Goal: Task Accomplishment & Management: Manage account settings

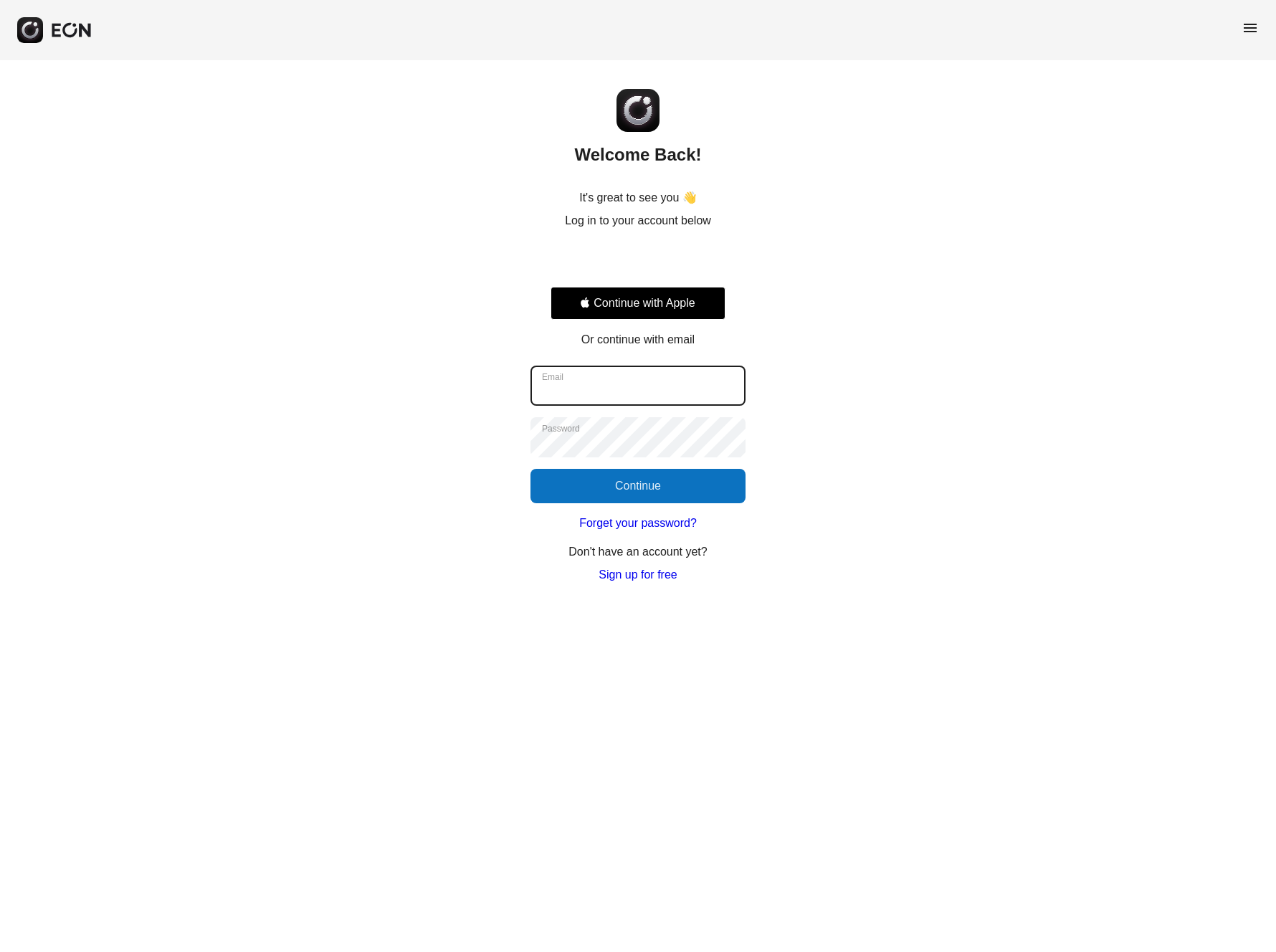
click at [610, 380] on input "Email" at bounding box center [638, 385] width 215 height 40
type input "**********"
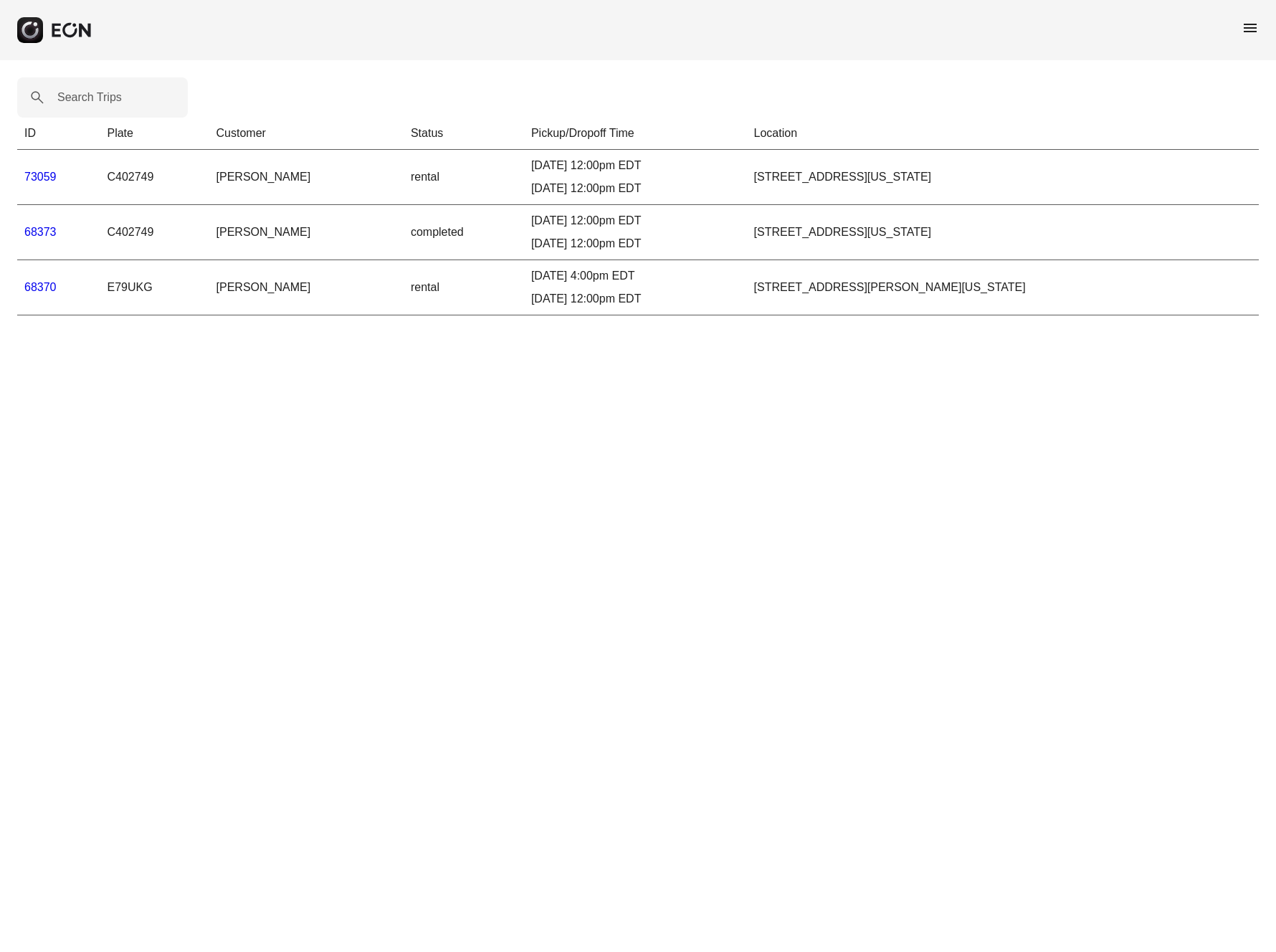
click at [41, 230] on link "68373" at bounding box center [41, 232] width 33 height 12
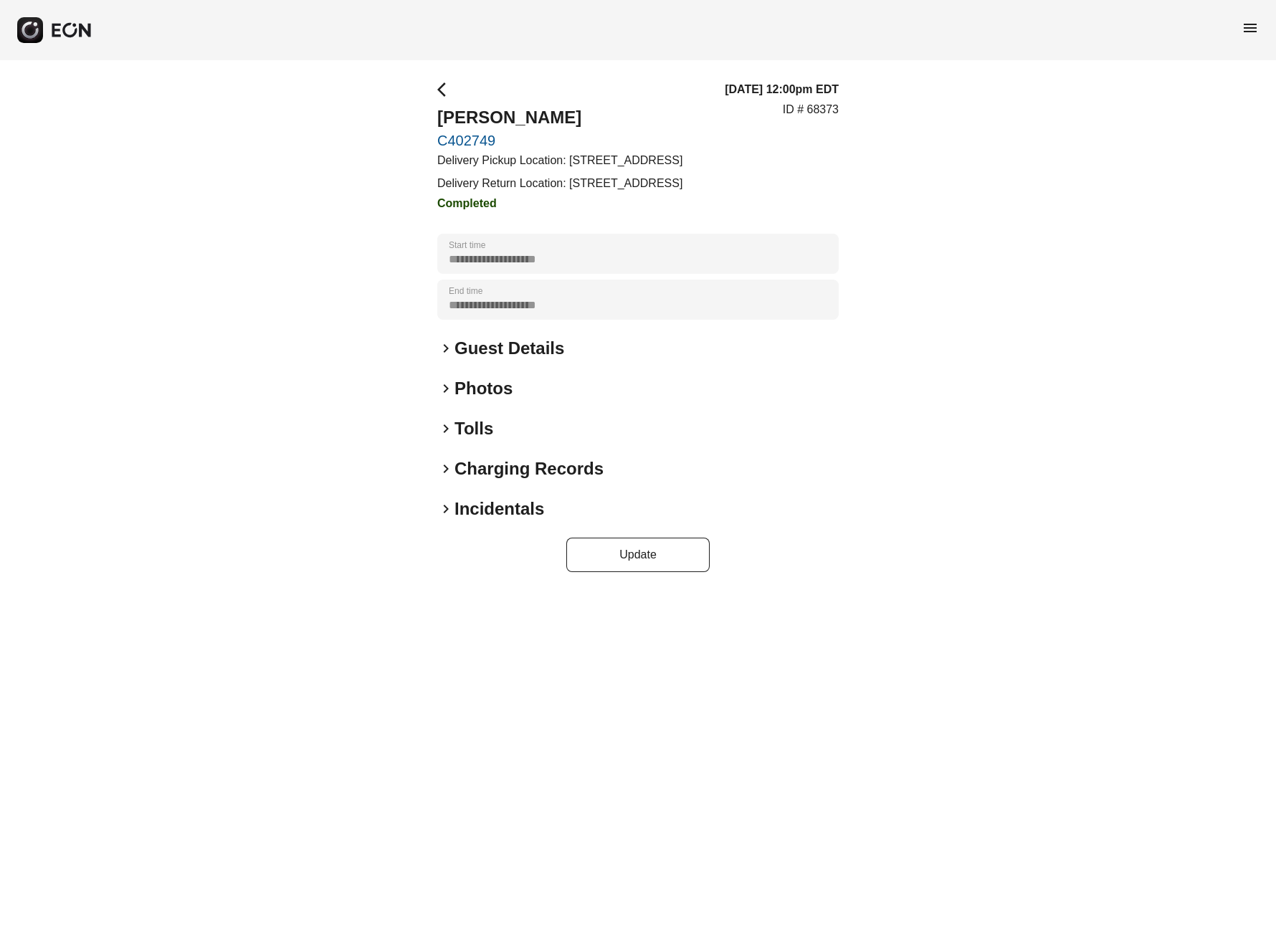
click at [446, 431] on span "keyboard_arrow_right" at bounding box center [446, 429] width 17 height 17
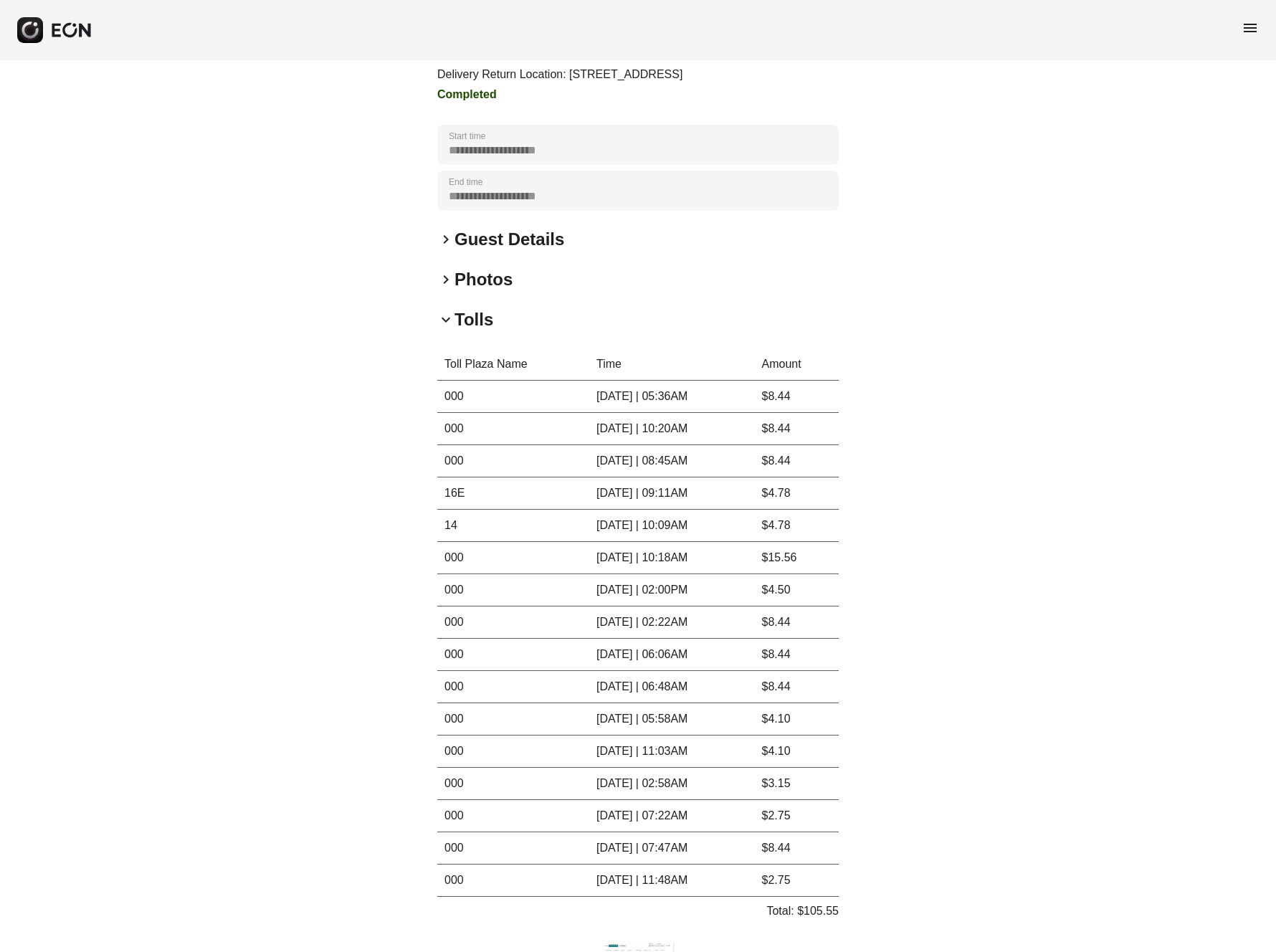
scroll to position [302, 0]
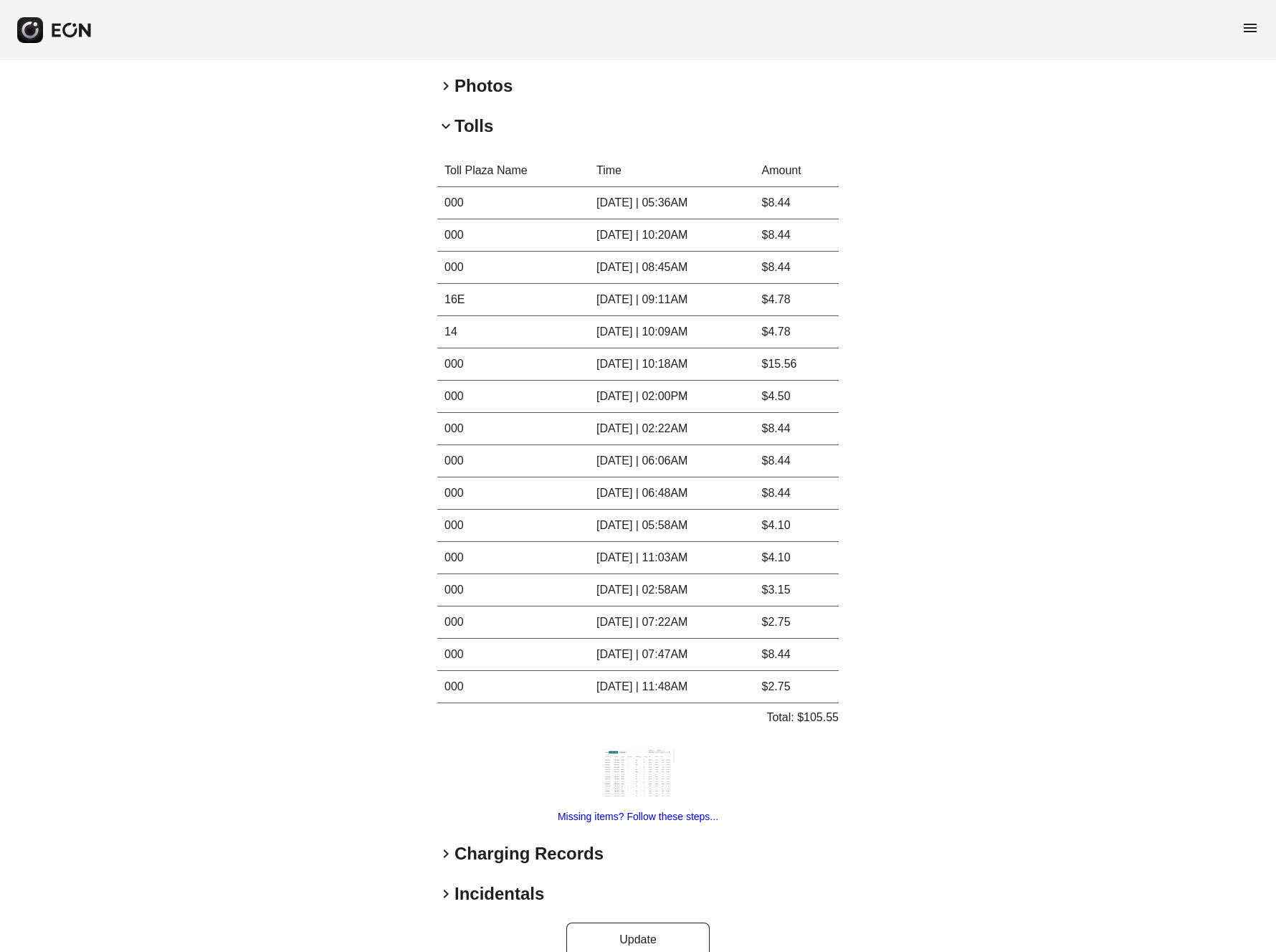
click at [637, 779] on img at bounding box center [638, 773] width 72 height 48
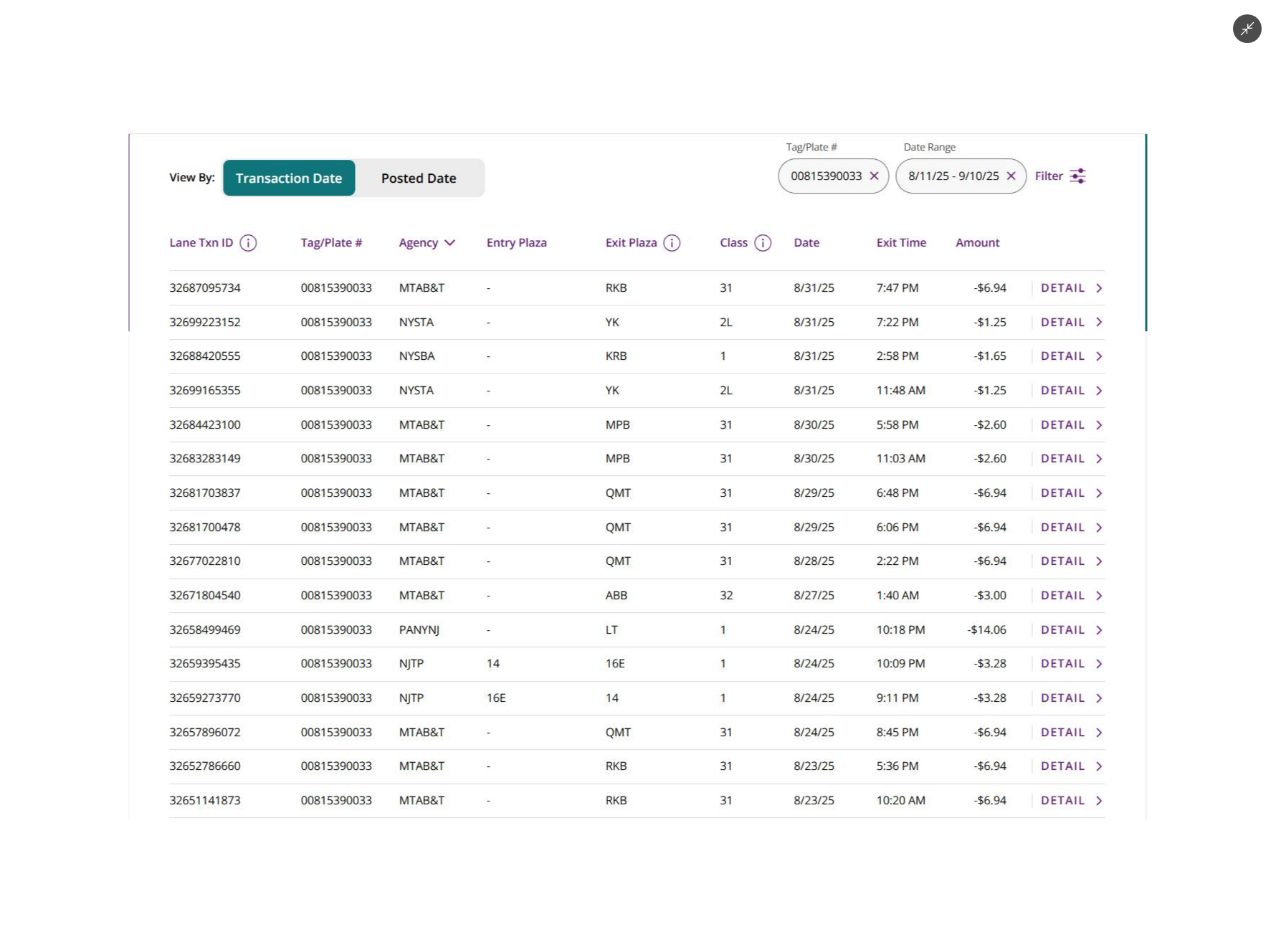
click at [704, 635] on img at bounding box center [638, 476] width 1019 height 687
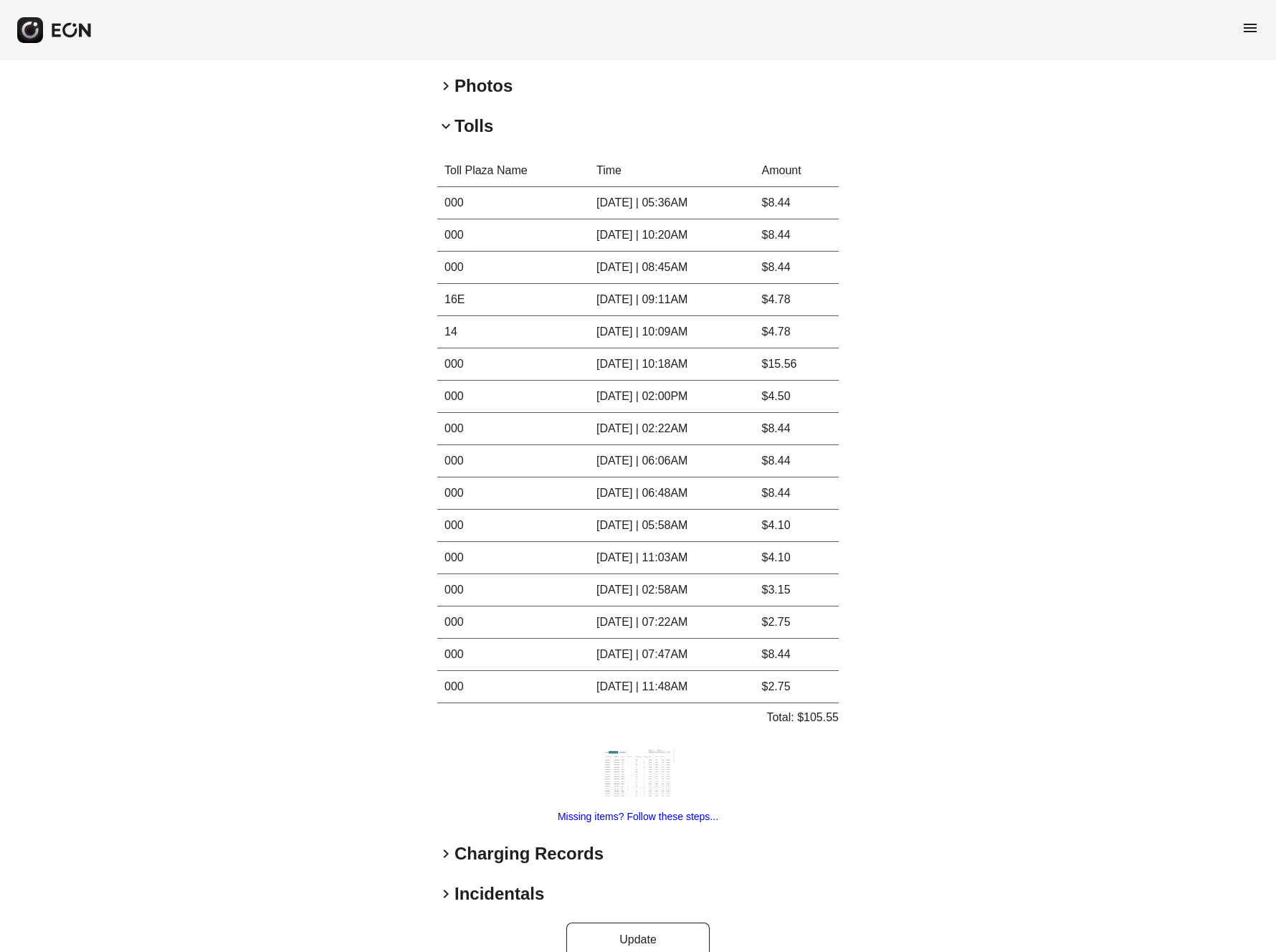
scroll to position [328, 0]
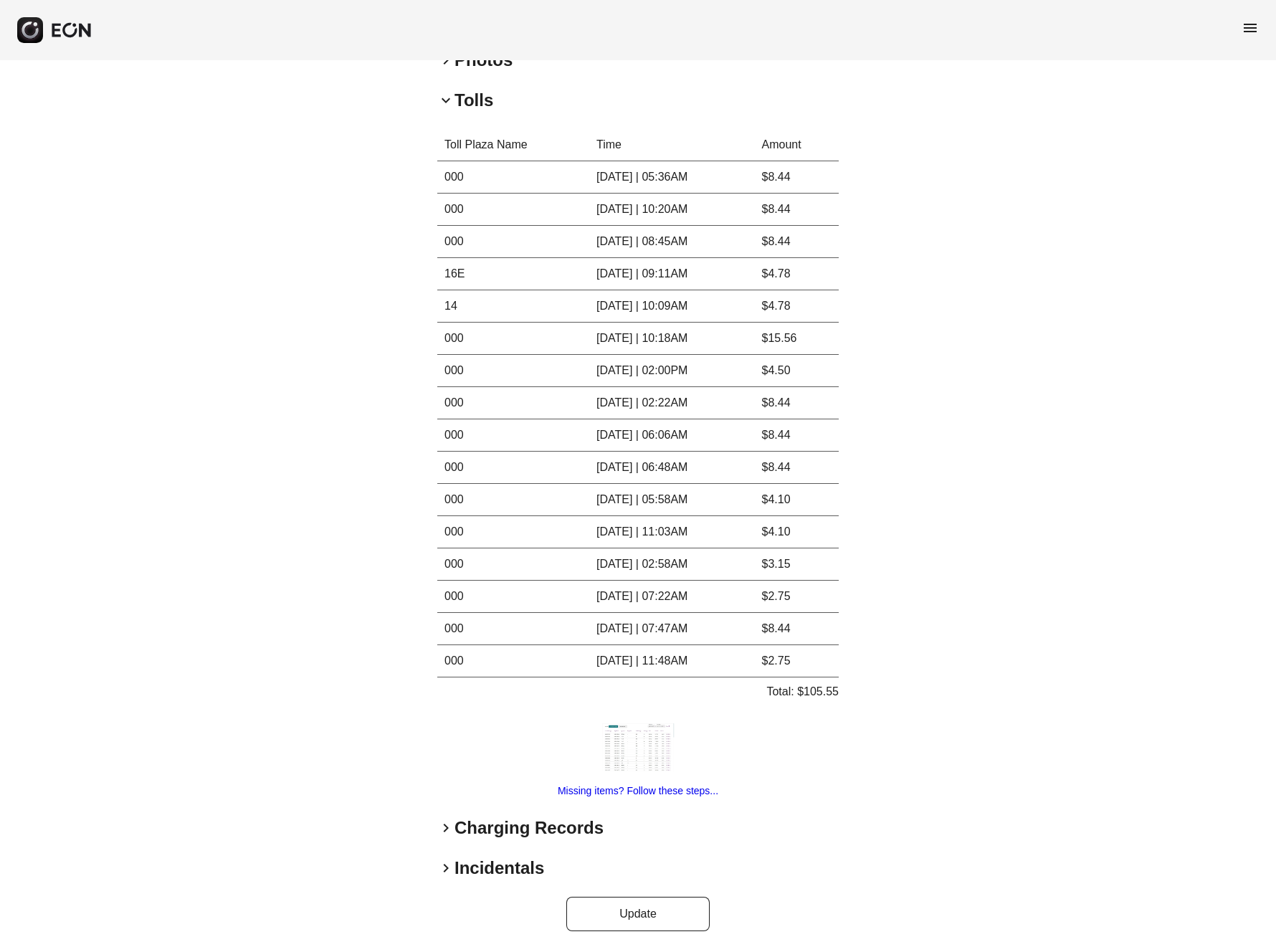
click at [444, 824] on span "keyboard_arrow_right" at bounding box center [446, 828] width 17 height 17
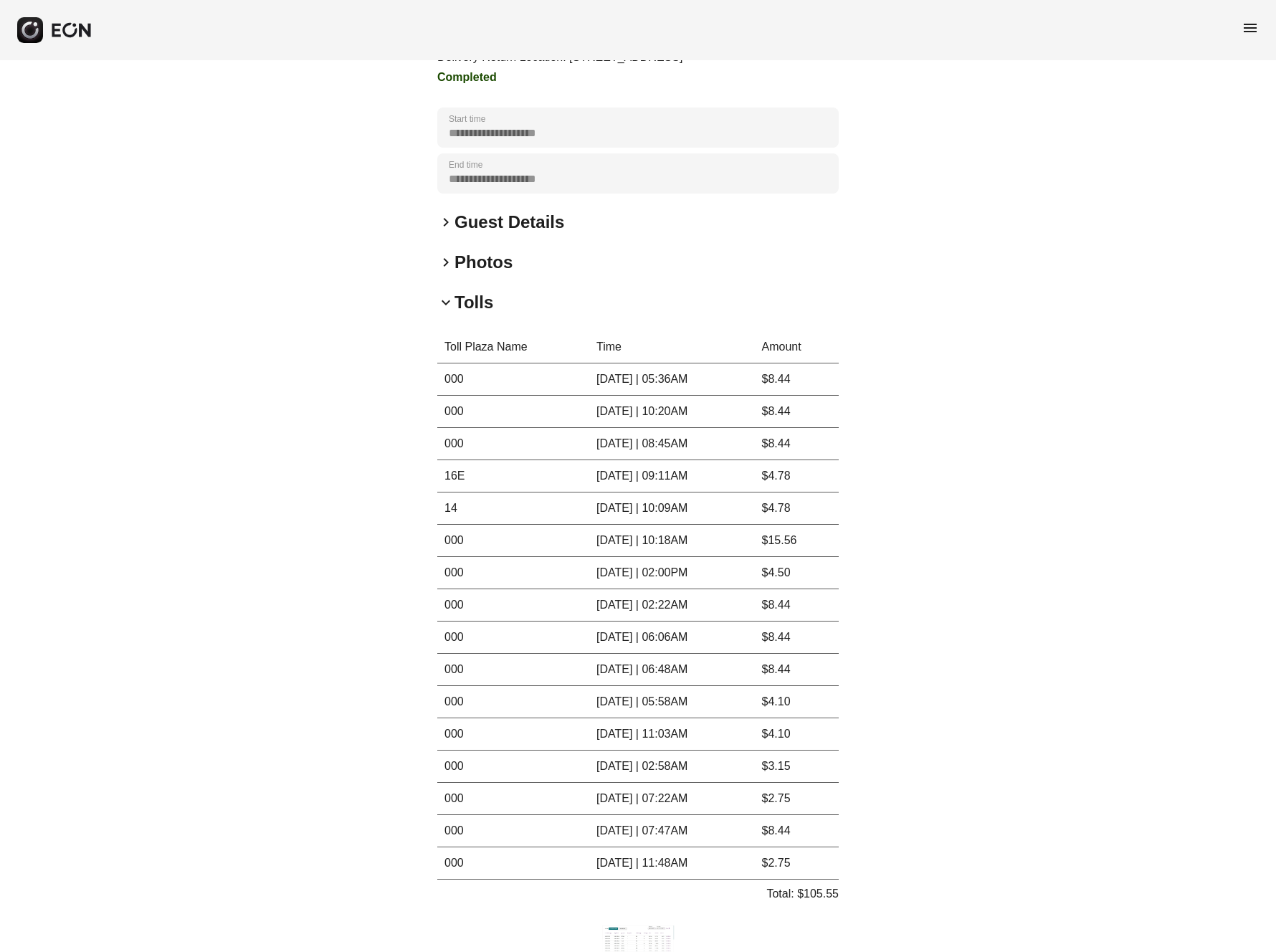
scroll to position [0, 0]
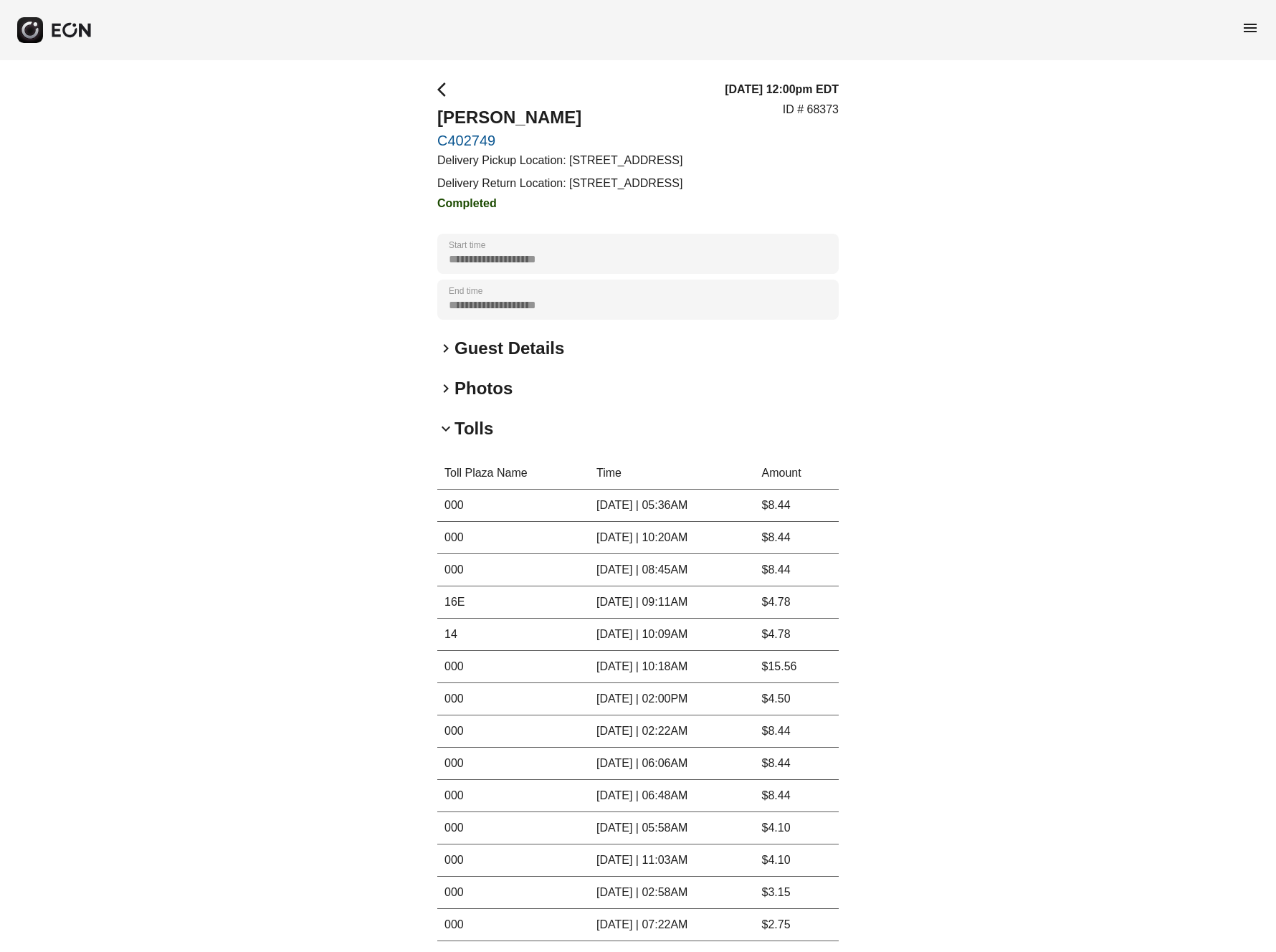
click at [446, 425] on span "keyboard_arrow_down" at bounding box center [446, 429] width 17 height 17
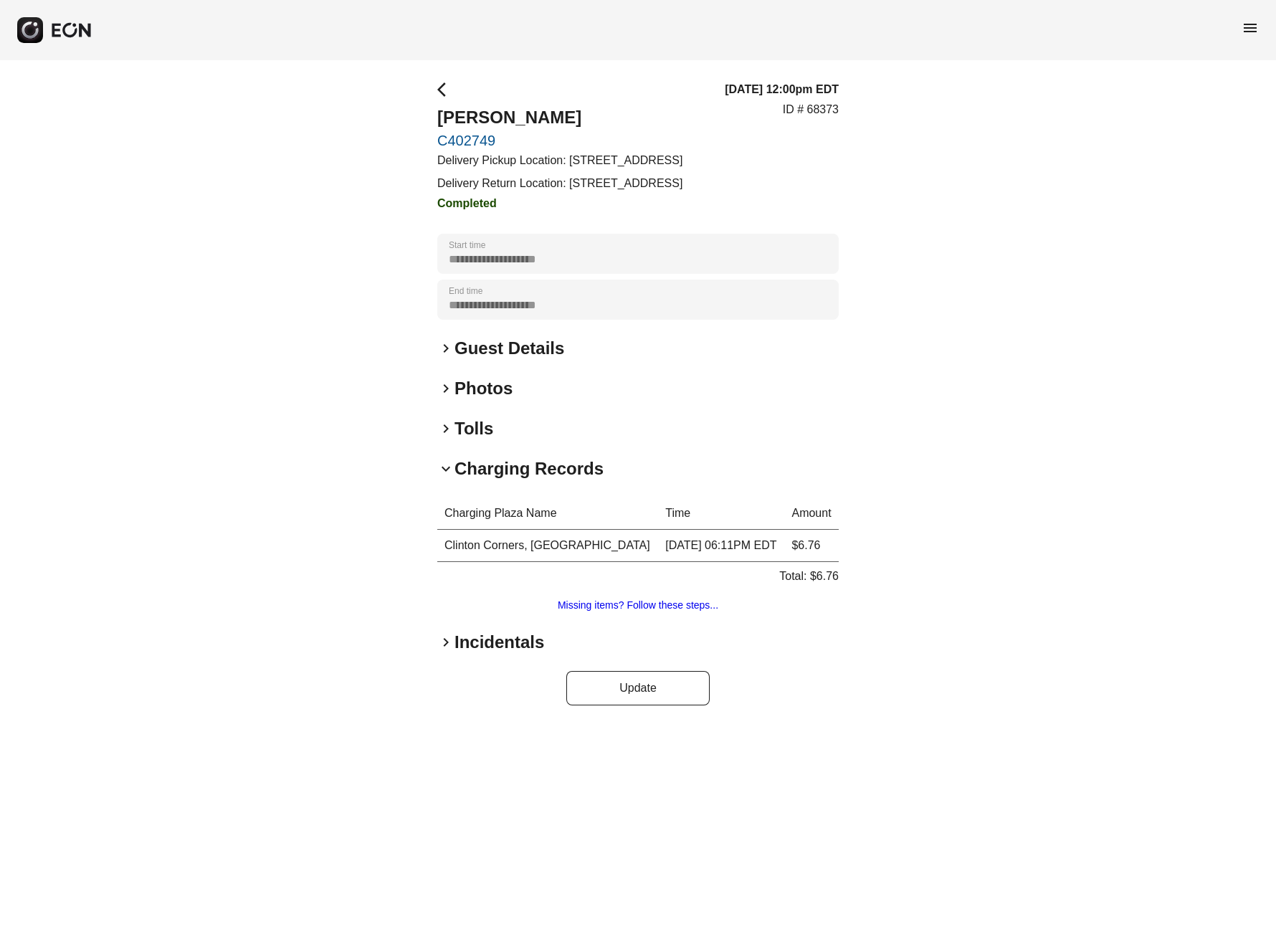
click at [441, 93] on span "arrow_back_ios" at bounding box center [446, 90] width 17 height 17
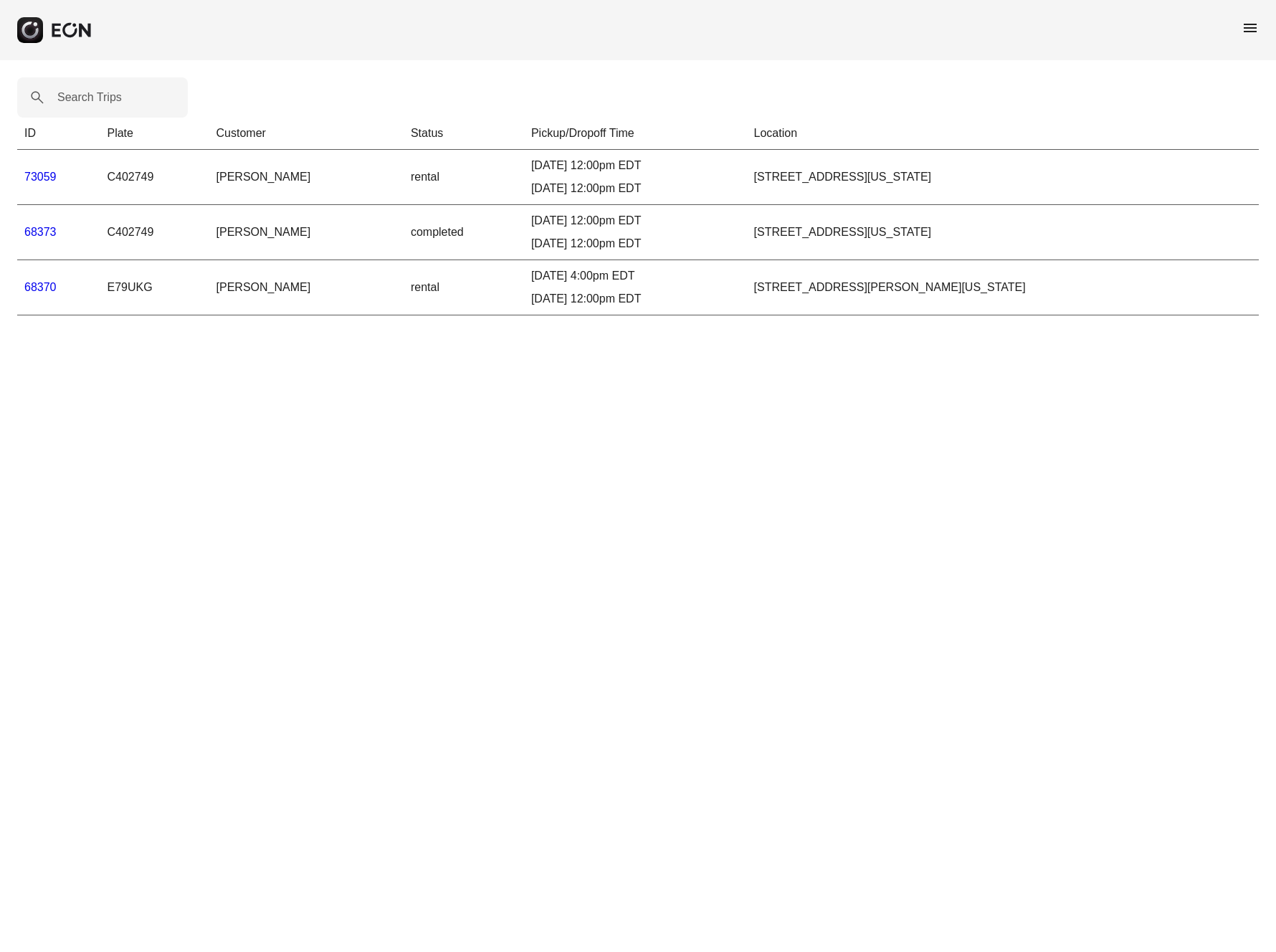
click at [41, 176] on link "73059" at bounding box center [41, 176] width 33 height 12
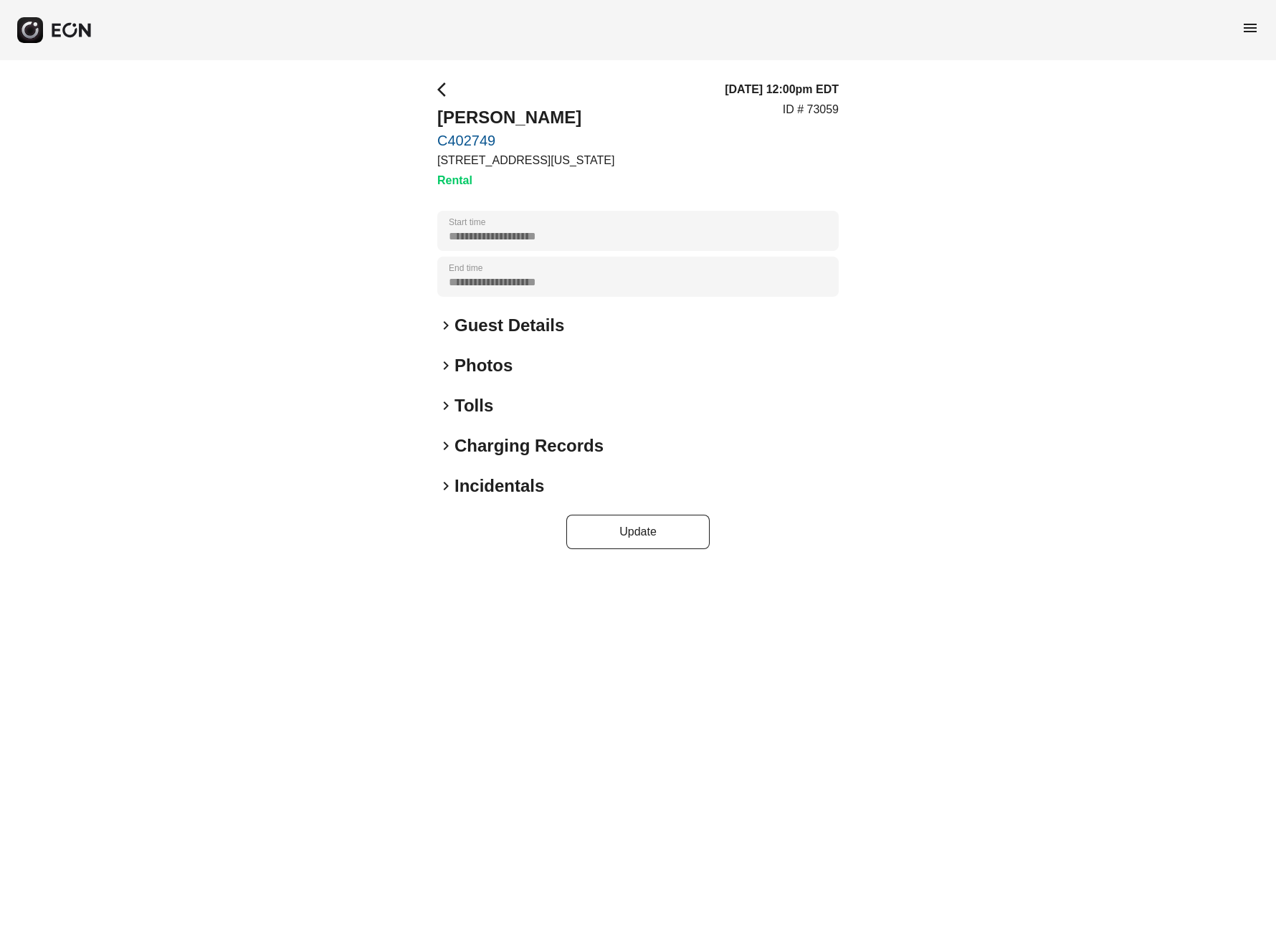
click at [441, 410] on span "keyboard_arrow_right" at bounding box center [446, 406] width 17 height 17
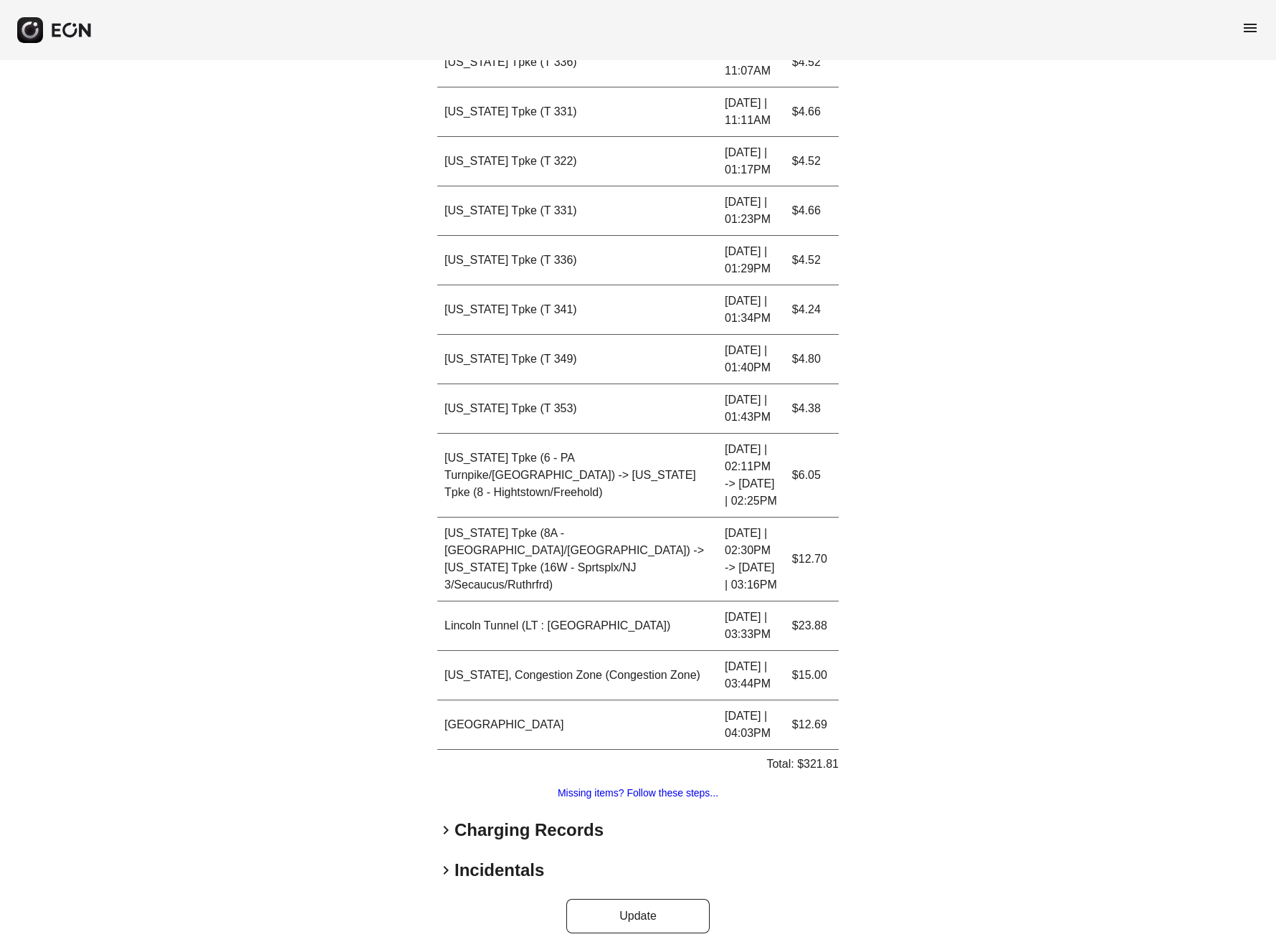
scroll to position [1524, 0]
drag, startPoint x: 848, startPoint y: 722, endPoint x: 474, endPoint y: 133, distance: 697.7
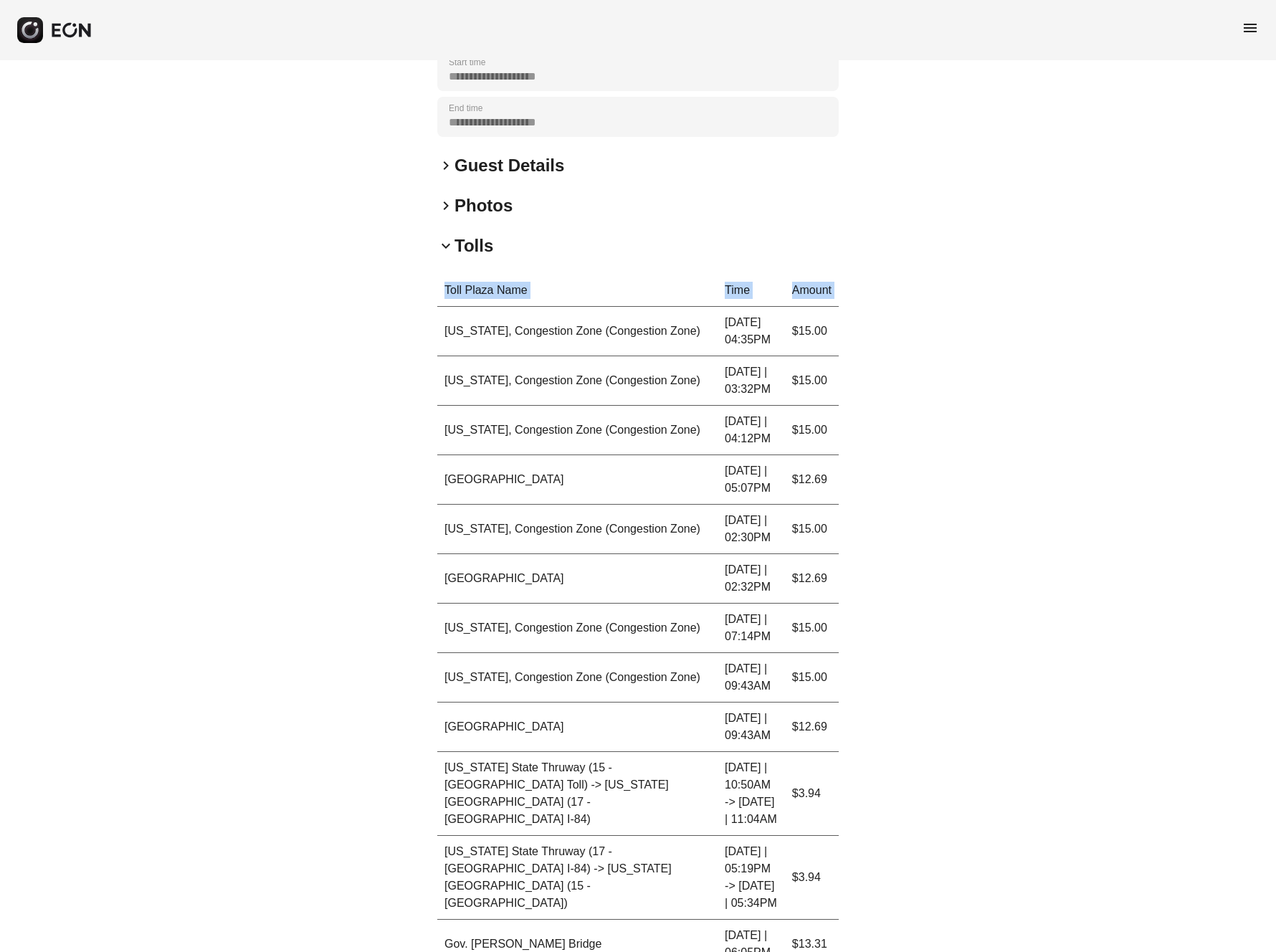
scroll to position [147, 0]
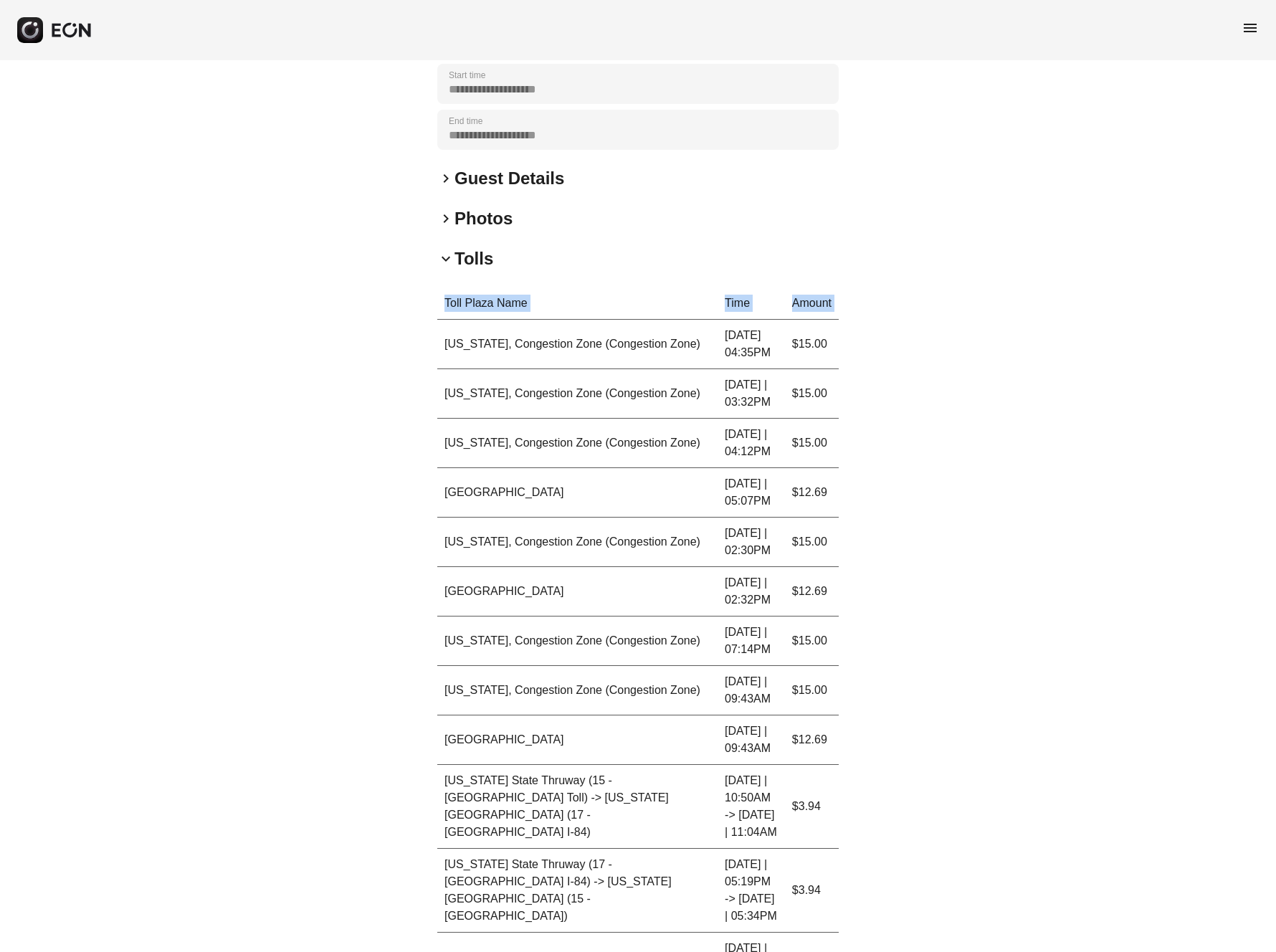
copy thead "Toll Plaza Name Time Amount"
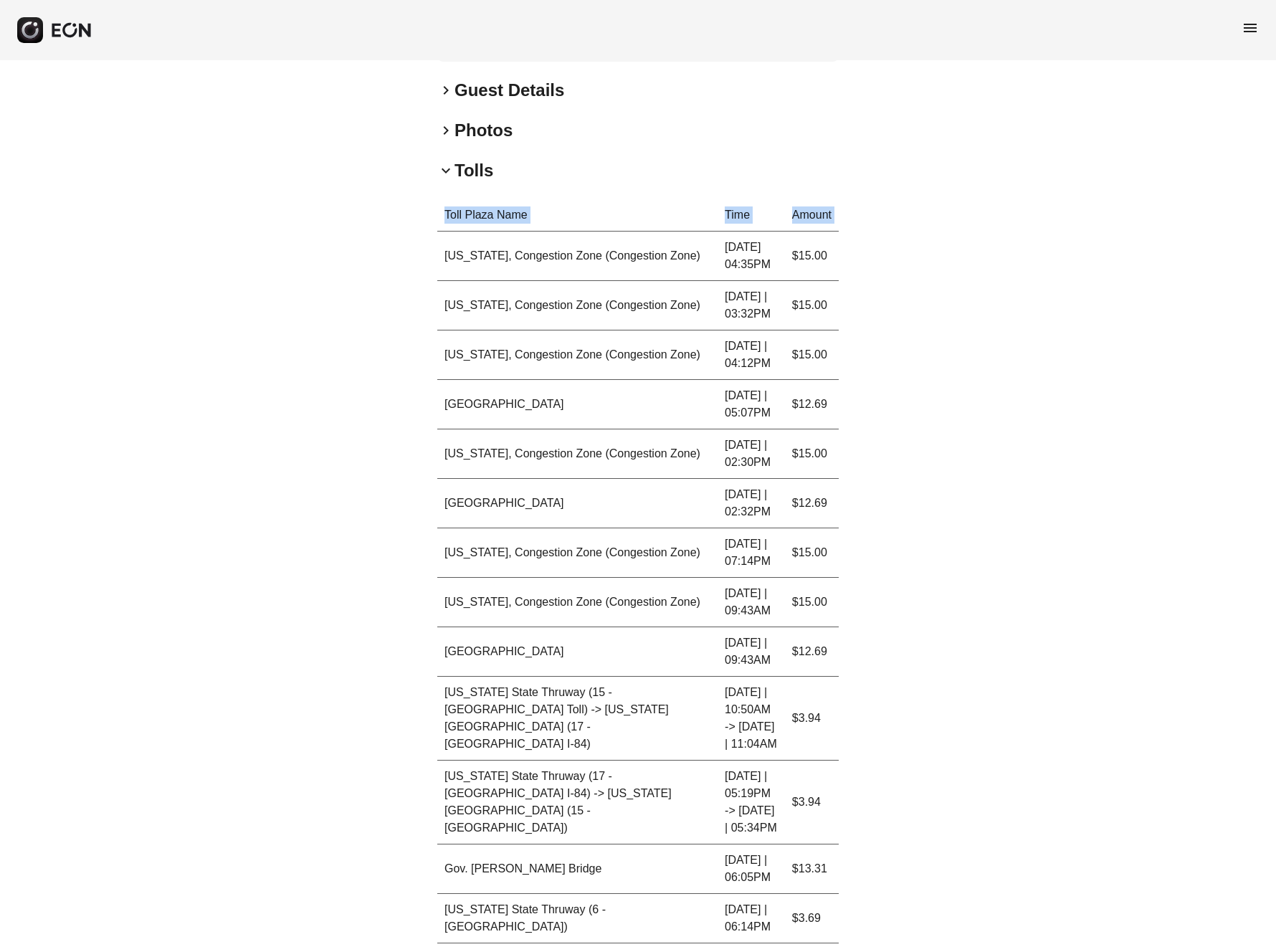
scroll to position [237, 0]
copy thead "Toll Plaza Name Time Amount"
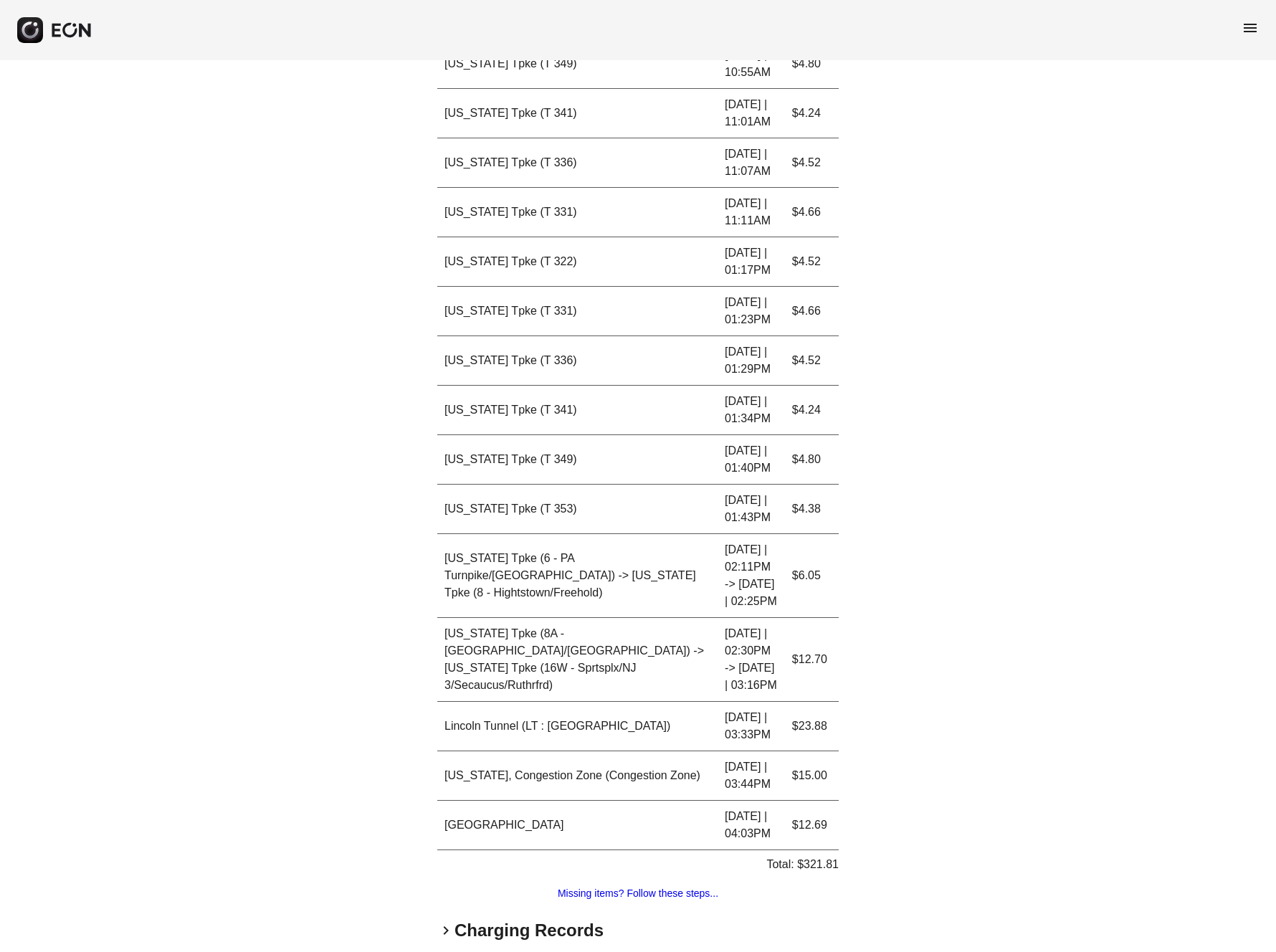
scroll to position [1524, 0]
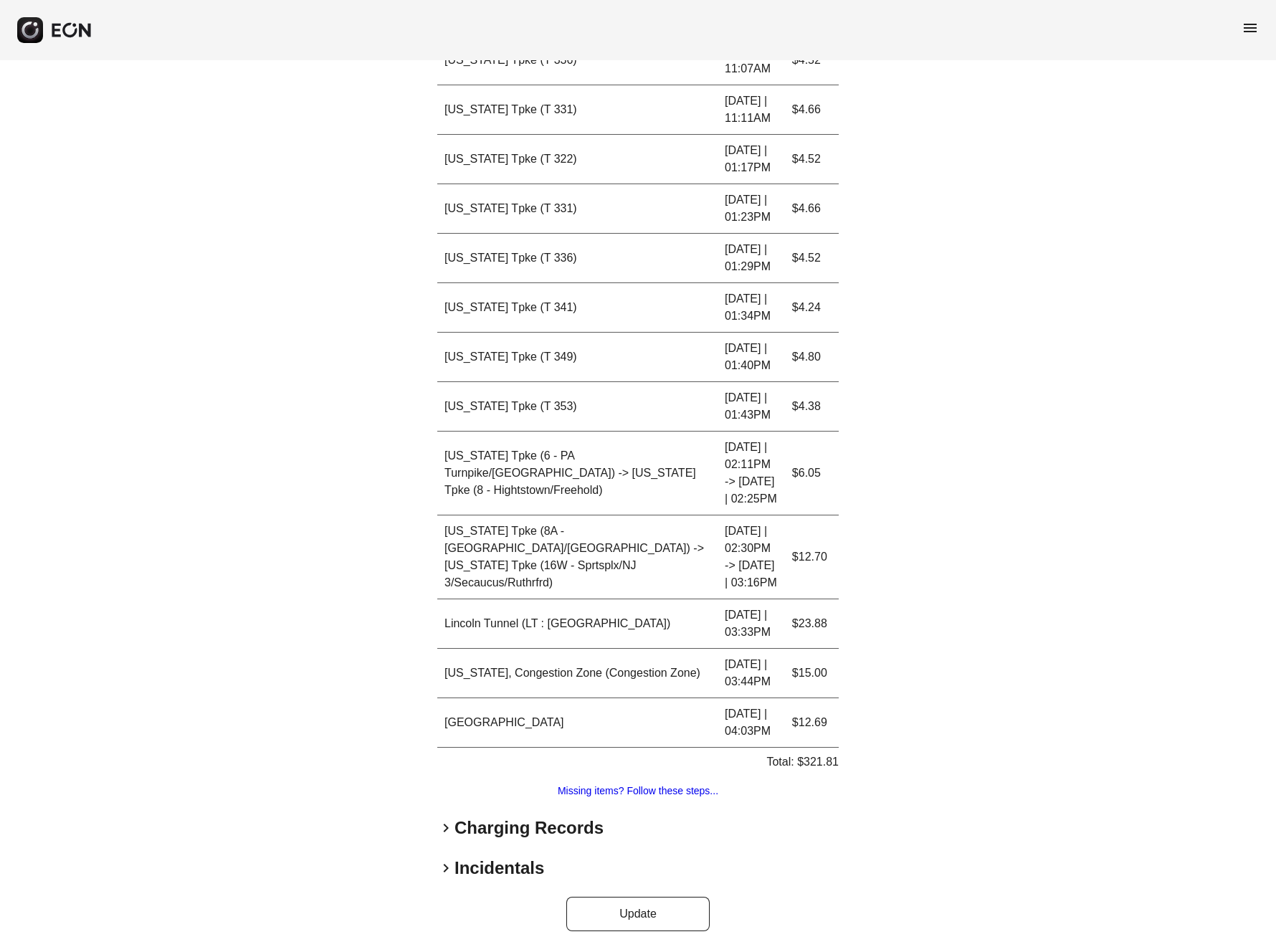
click at [451, 819] on span "keyboard_arrow_right" at bounding box center [446, 828] width 17 height 17
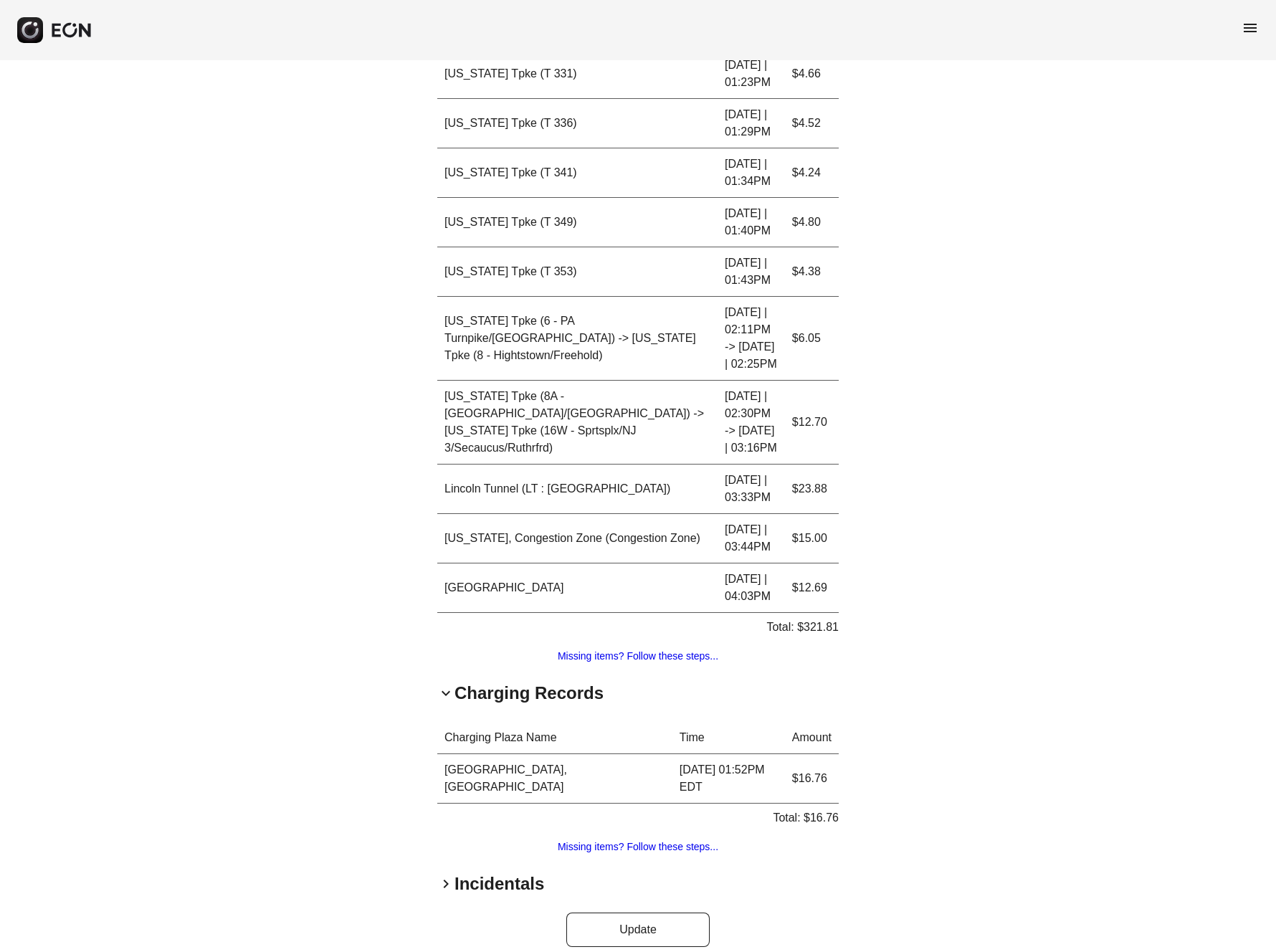
click at [496, 771] on td "[GEOGRAPHIC_DATA], [GEOGRAPHIC_DATA]" at bounding box center [554, 779] width 235 height 49
copy td "[GEOGRAPHIC_DATA], [GEOGRAPHIC_DATA]"
click at [446, 875] on span "keyboard_arrow_right" at bounding box center [446, 884] width 17 height 17
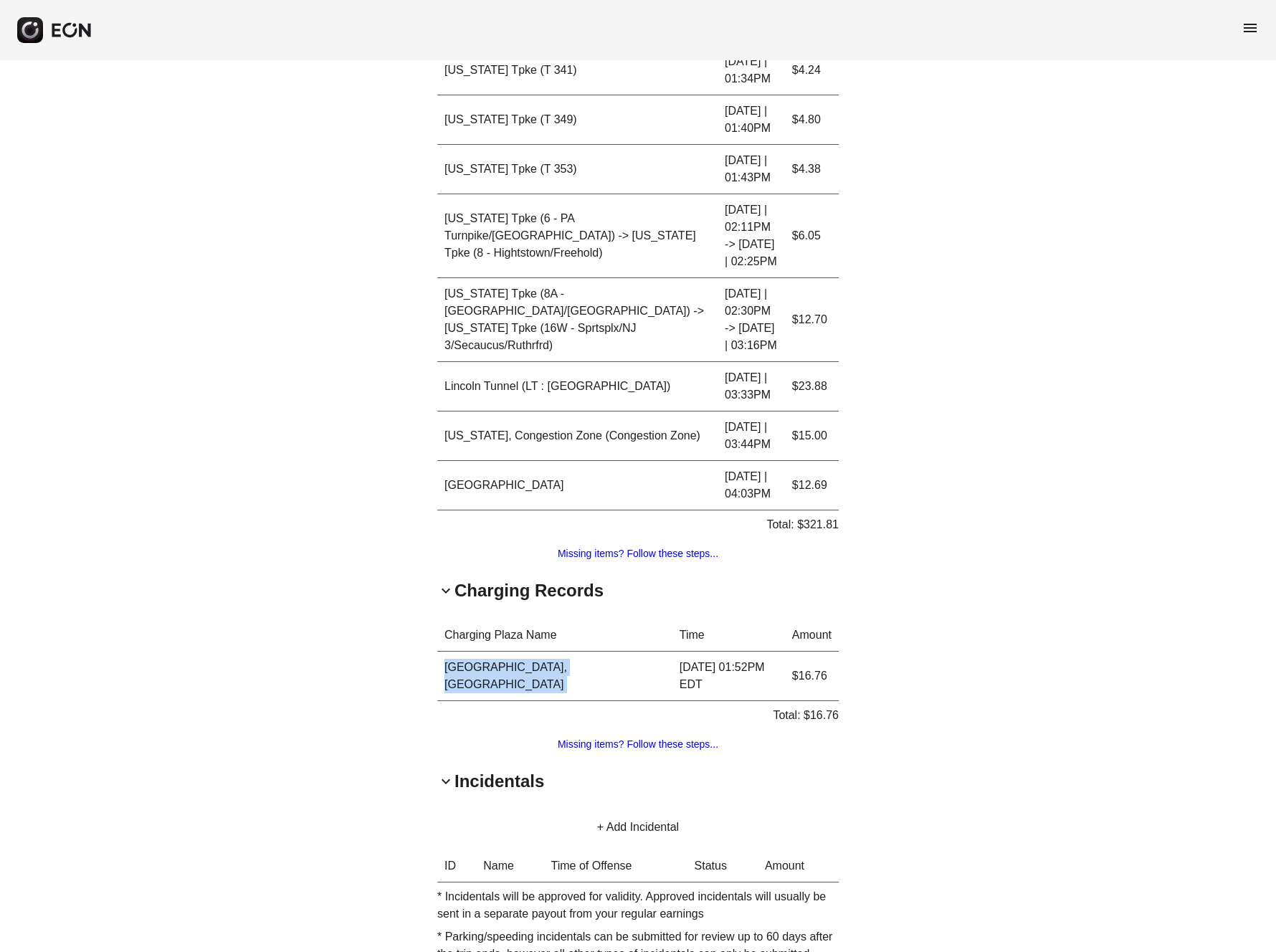
scroll to position [1850, 0]
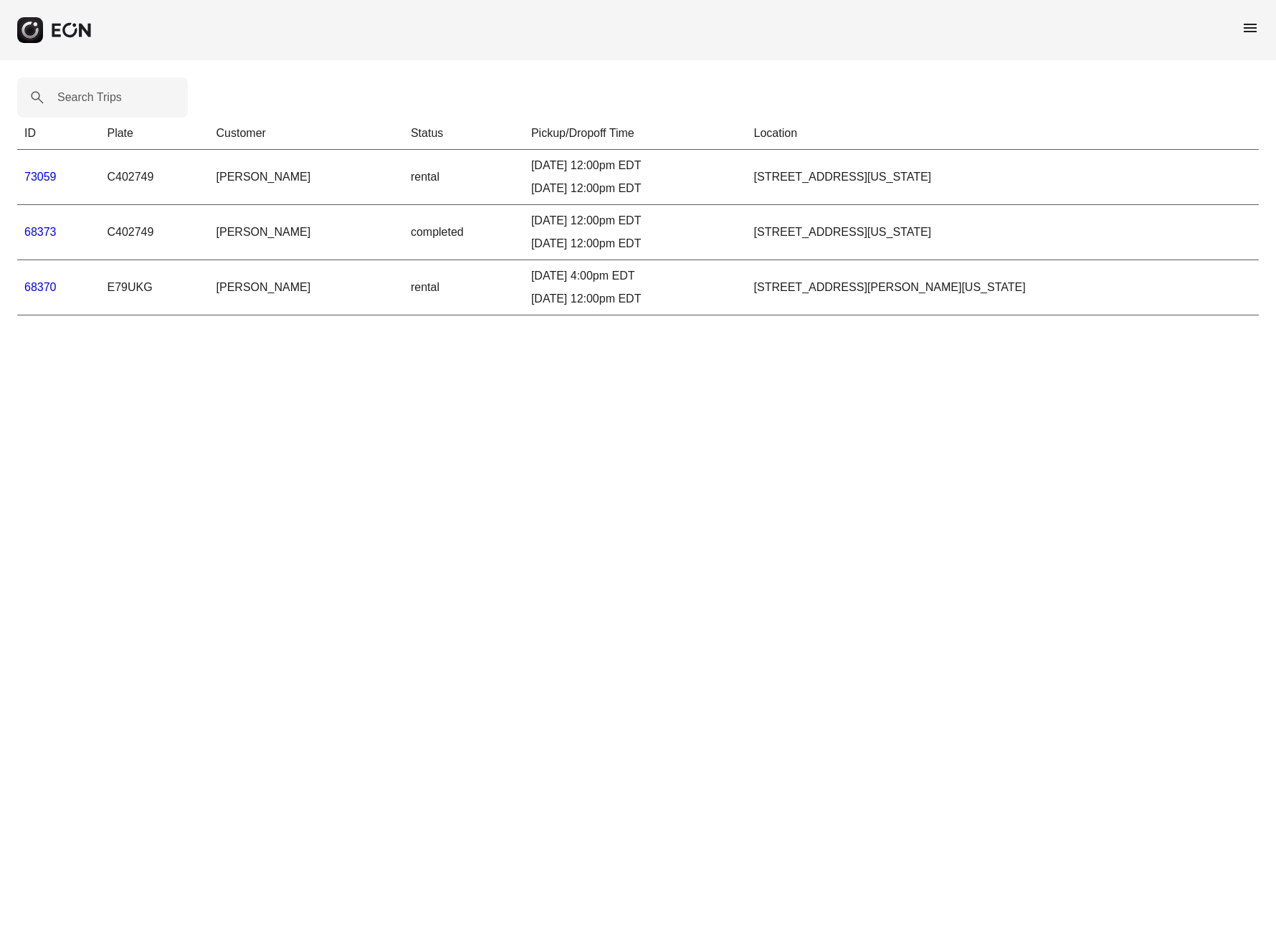
click at [45, 235] on link "68373" at bounding box center [41, 232] width 33 height 12
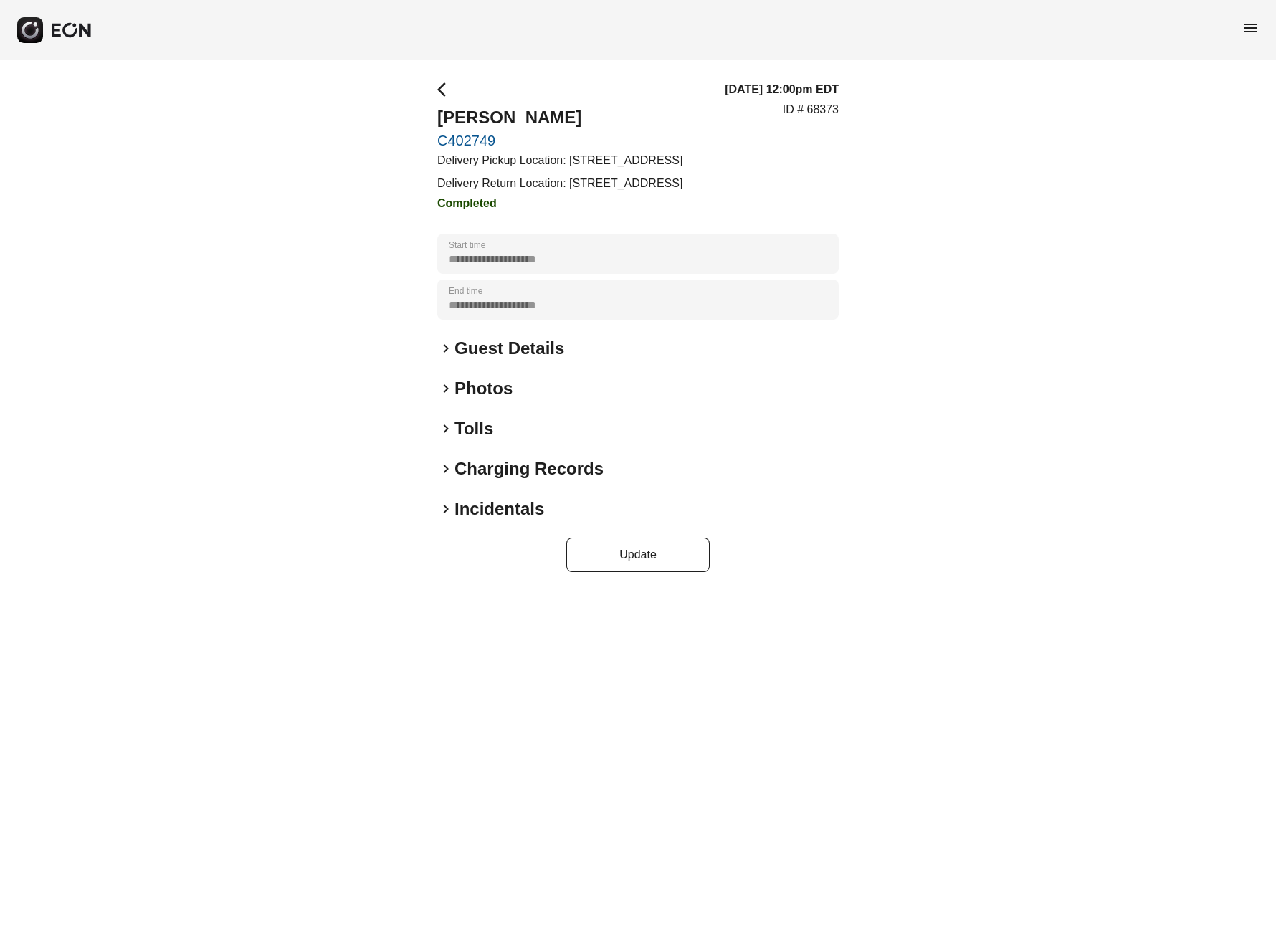
click at [444, 425] on span "keyboard_arrow_right" at bounding box center [446, 429] width 17 height 17
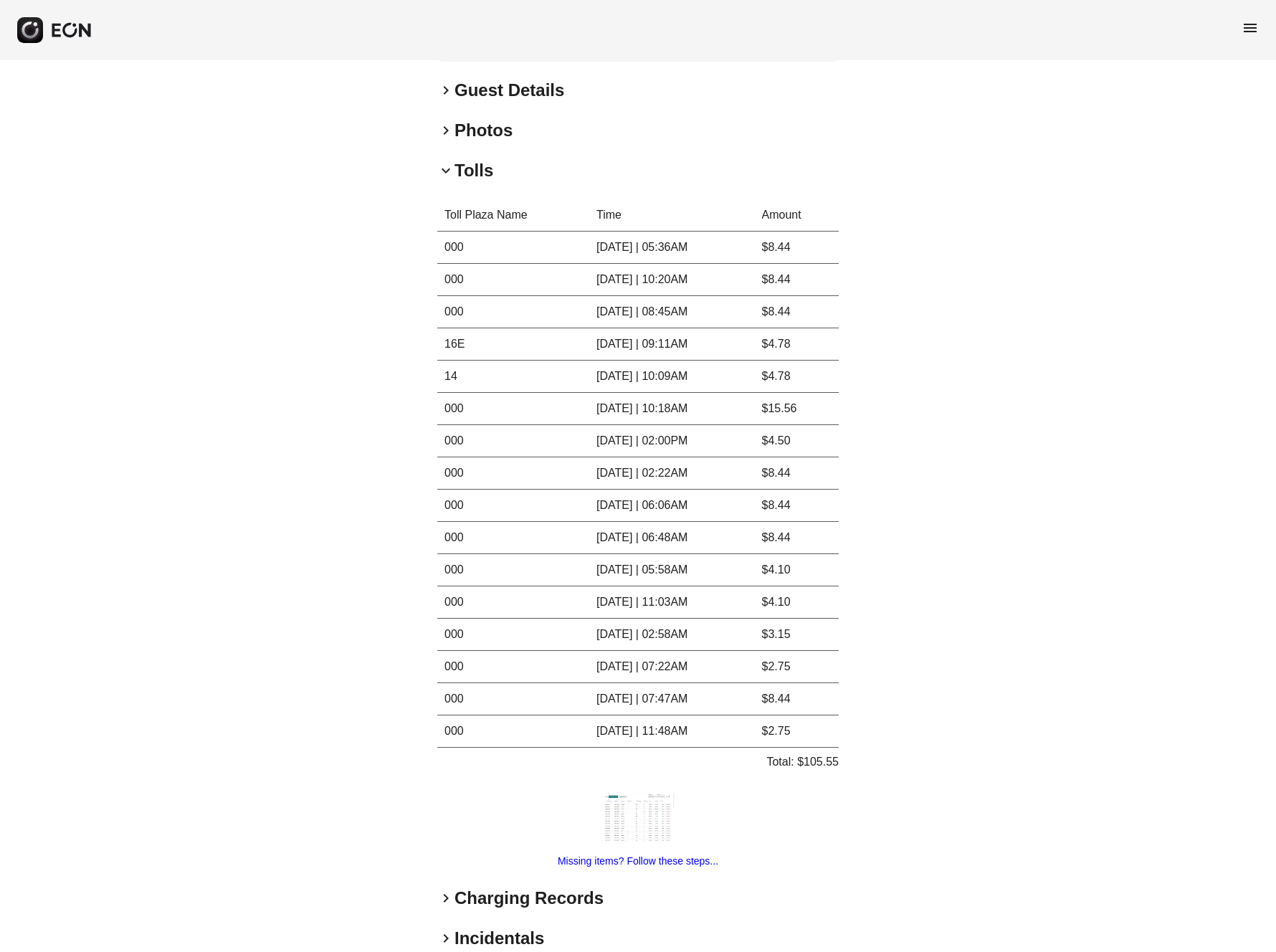
scroll to position [268, 0]
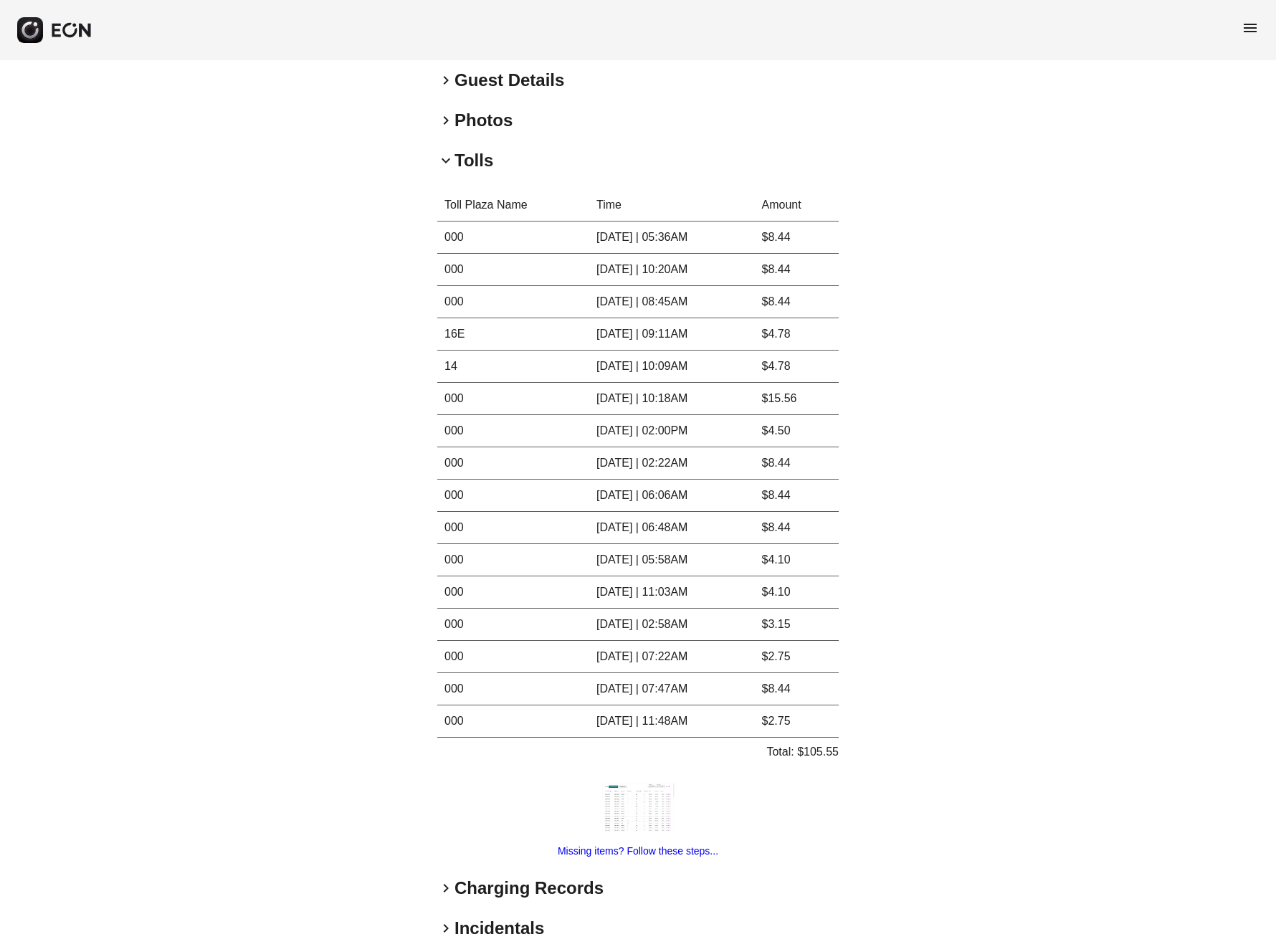
click at [776, 588] on td "$4.10" at bounding box center [797, 592] width 84 height 33
click at [788, 397] on td "$15.56" at bounding box center [797, 398] width 84 height 33
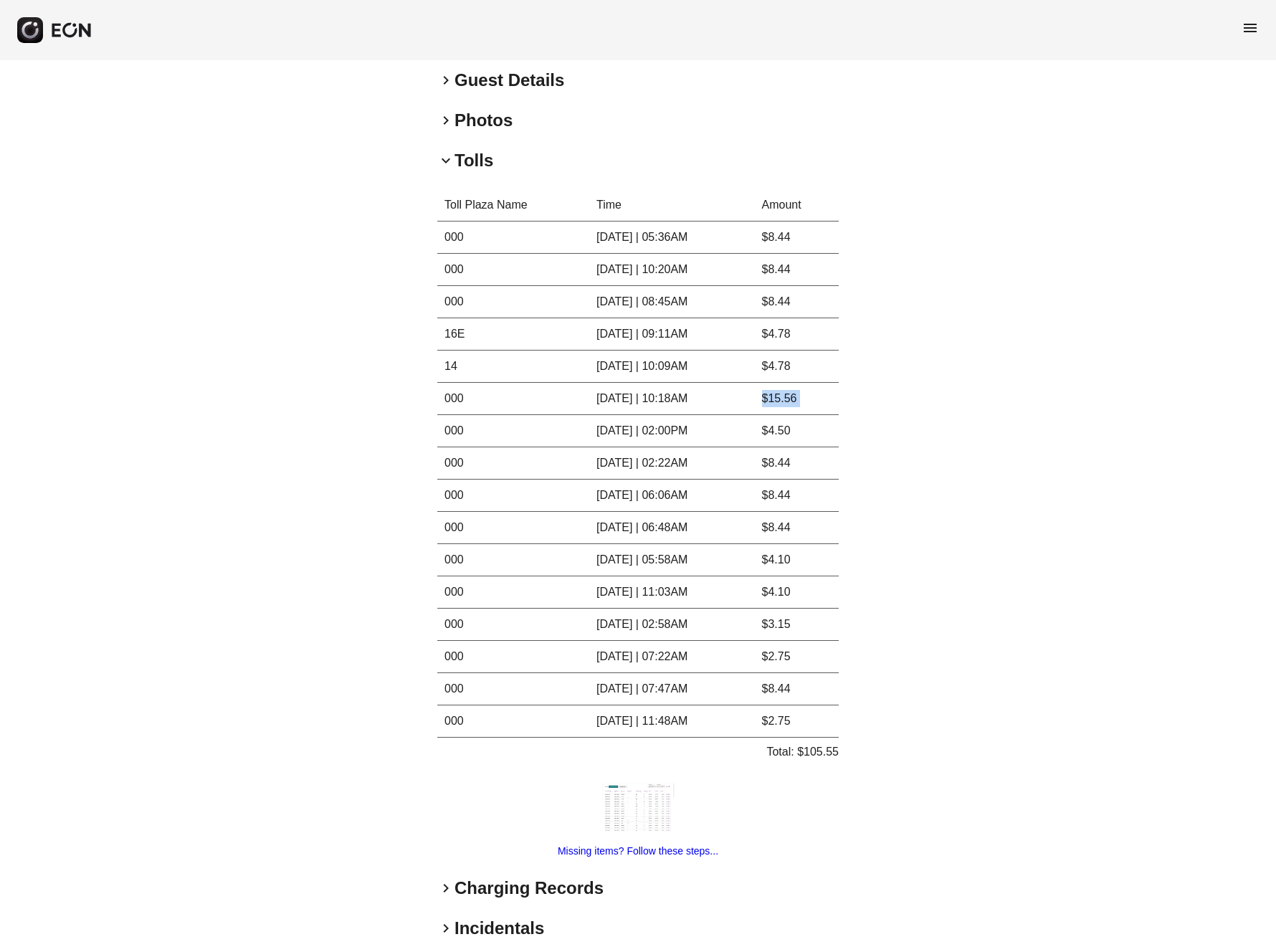
click at [788, 397] on td "$15.56" at bounding box center [797, 398] width 84 height 33
click at [922, 477] on div "**********" at bounding box center [638, 402] width 1276 height 1220
click at [626, 811] on img at bounding box center [638, 807] width 72 height 48
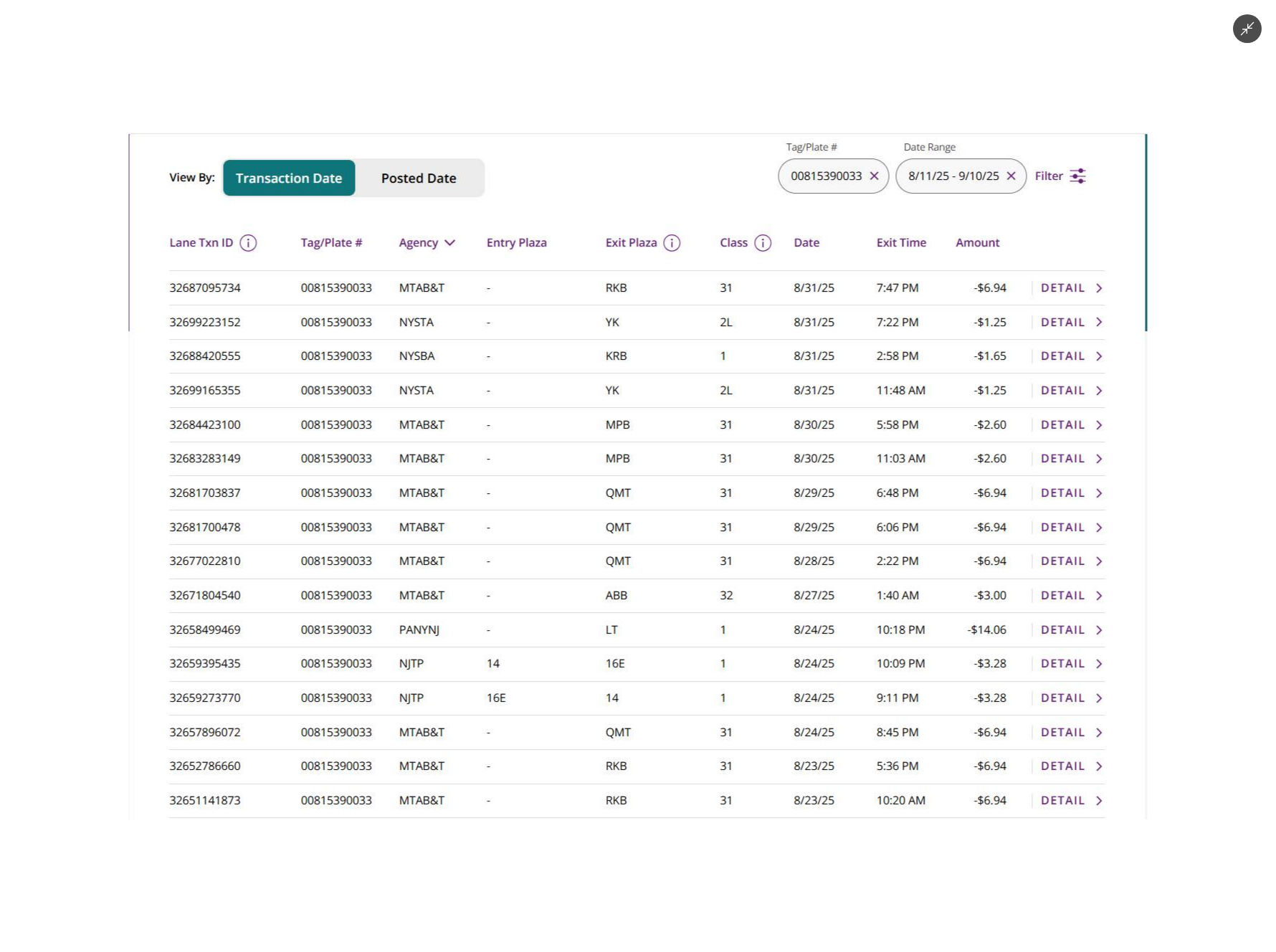
click at [469, 59] on div at bounding box center [638, 476] width 1276 height 952
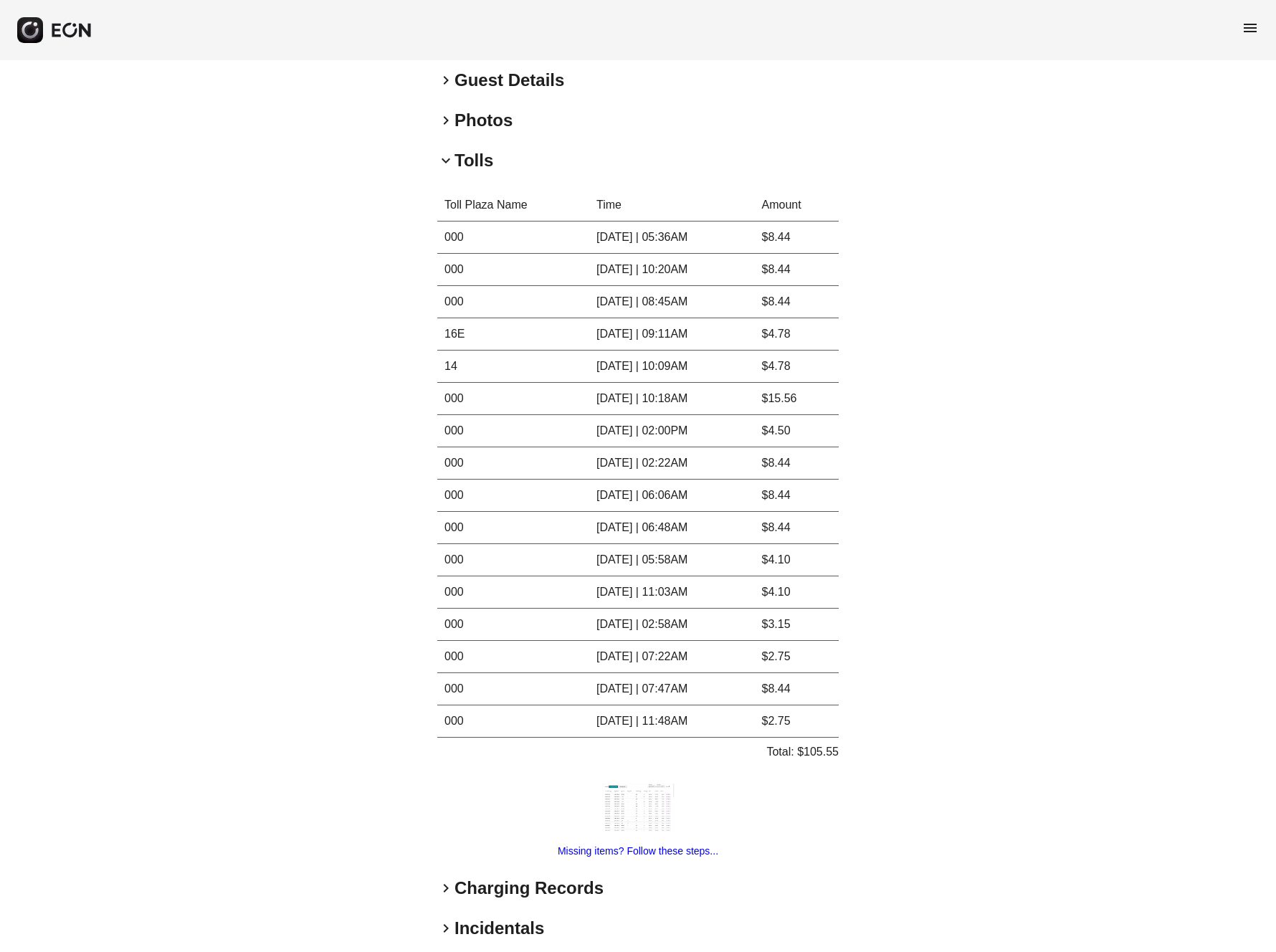
scroll to position [328, 0]
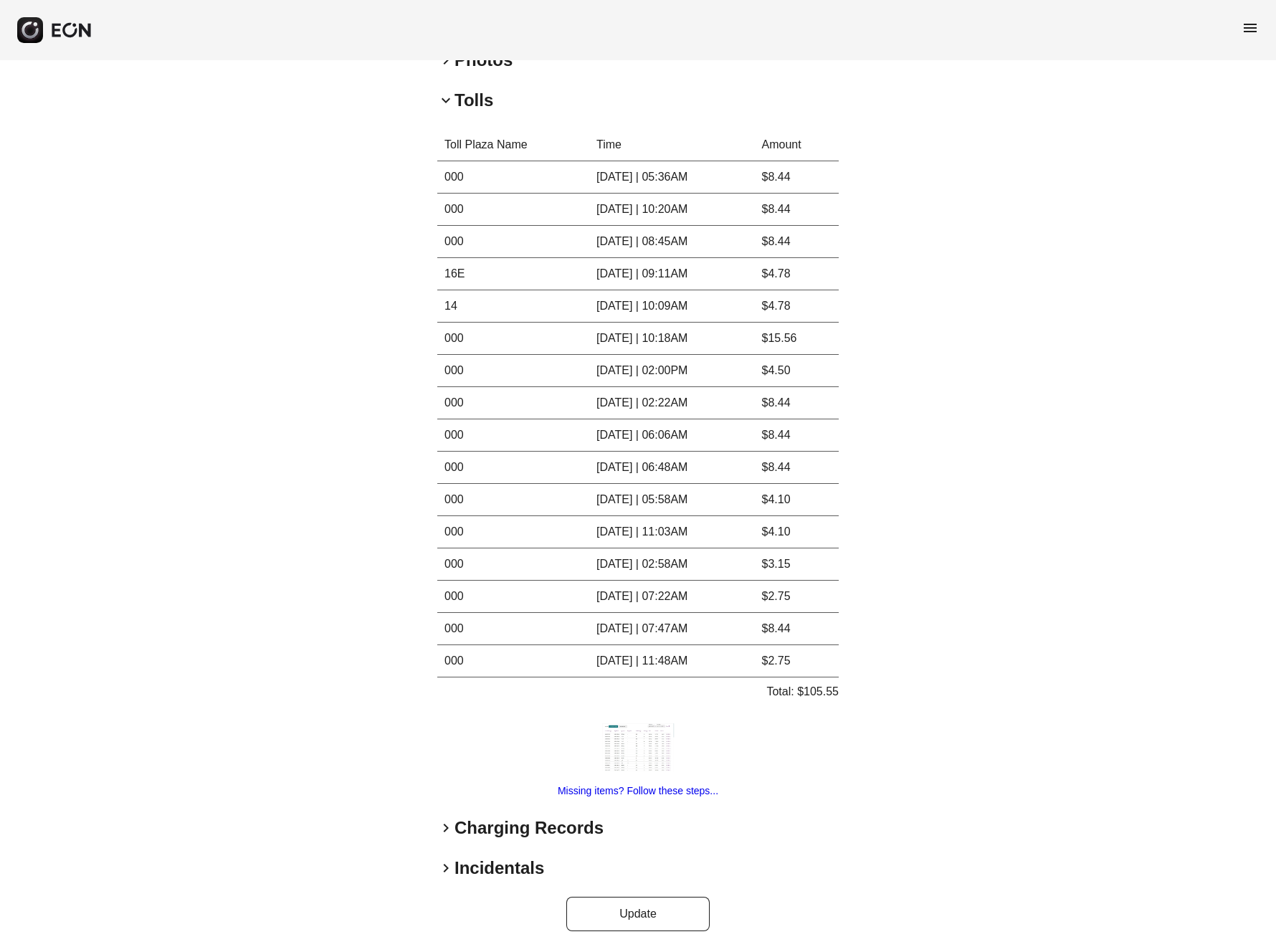
click at [441, 827] on span "keyboard_arrow_right" at bounding box center [446, 828] width 17 height 17
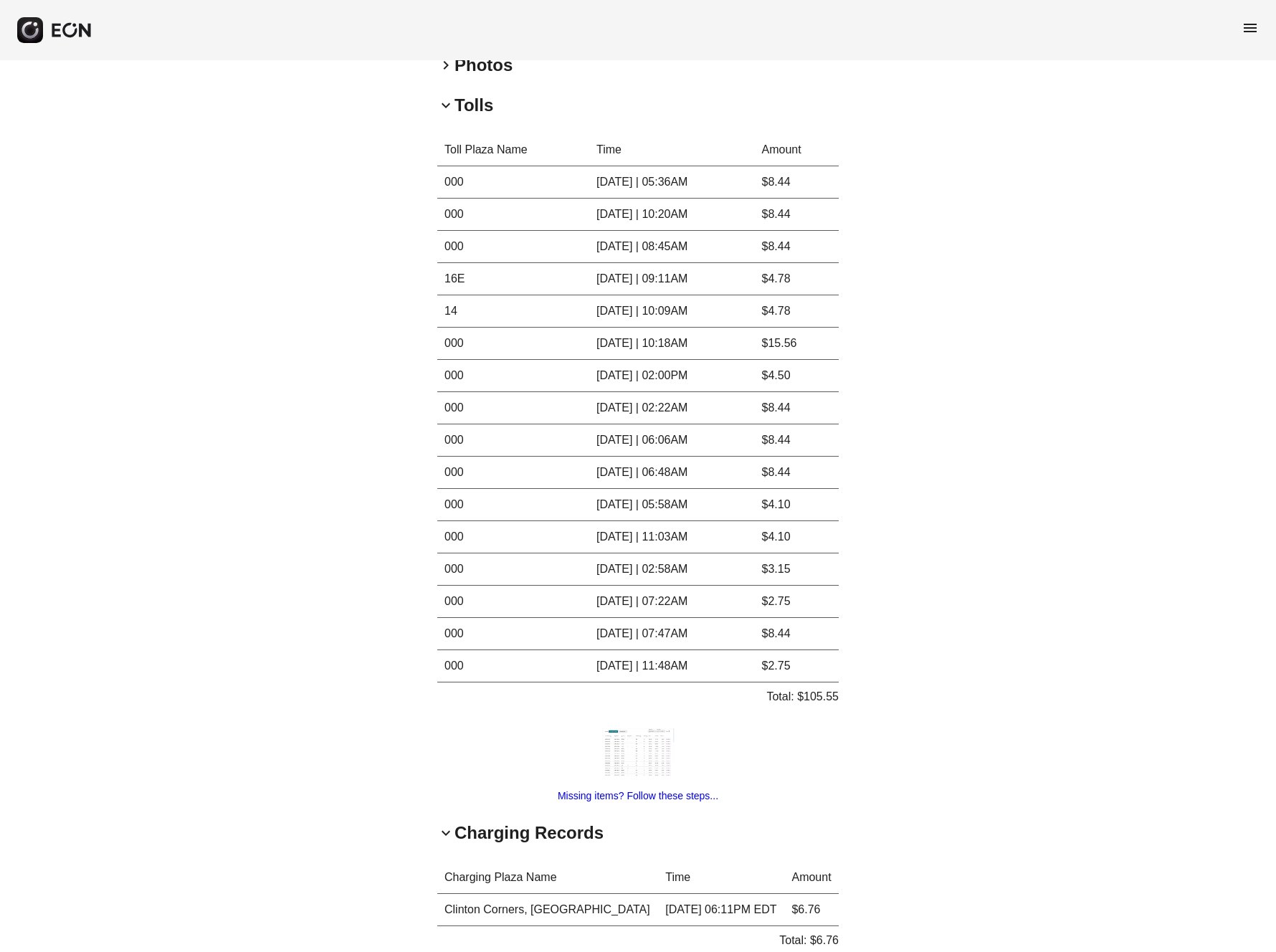
scroll to position [0, 0]
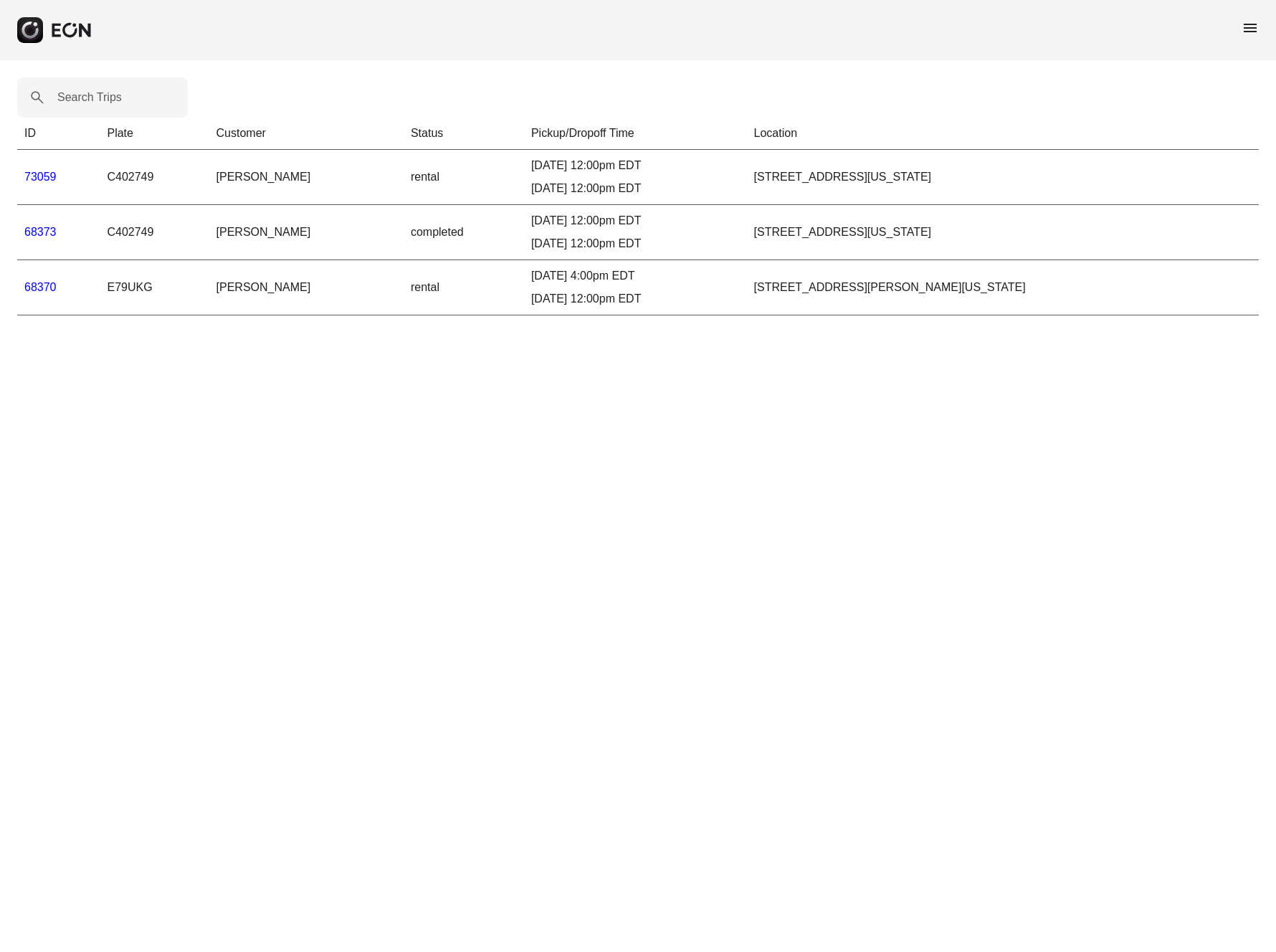
click at [43, 287] on link "68370" at bounding box center [41, 287] width 33 height 12
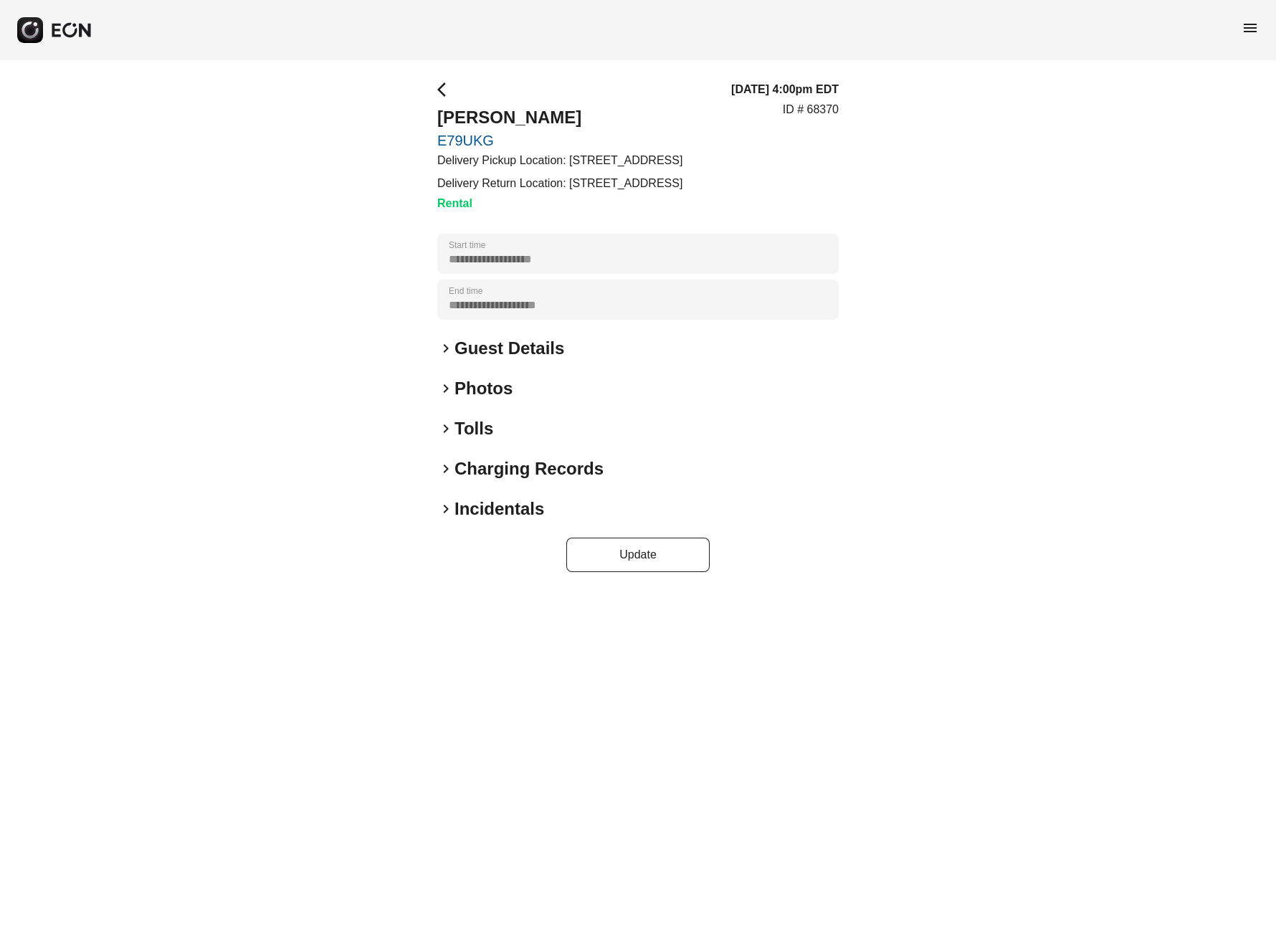
click at [446, 437] on span "keyboard_arrow_right" at bounding box center [446, 429] width 17 height 17
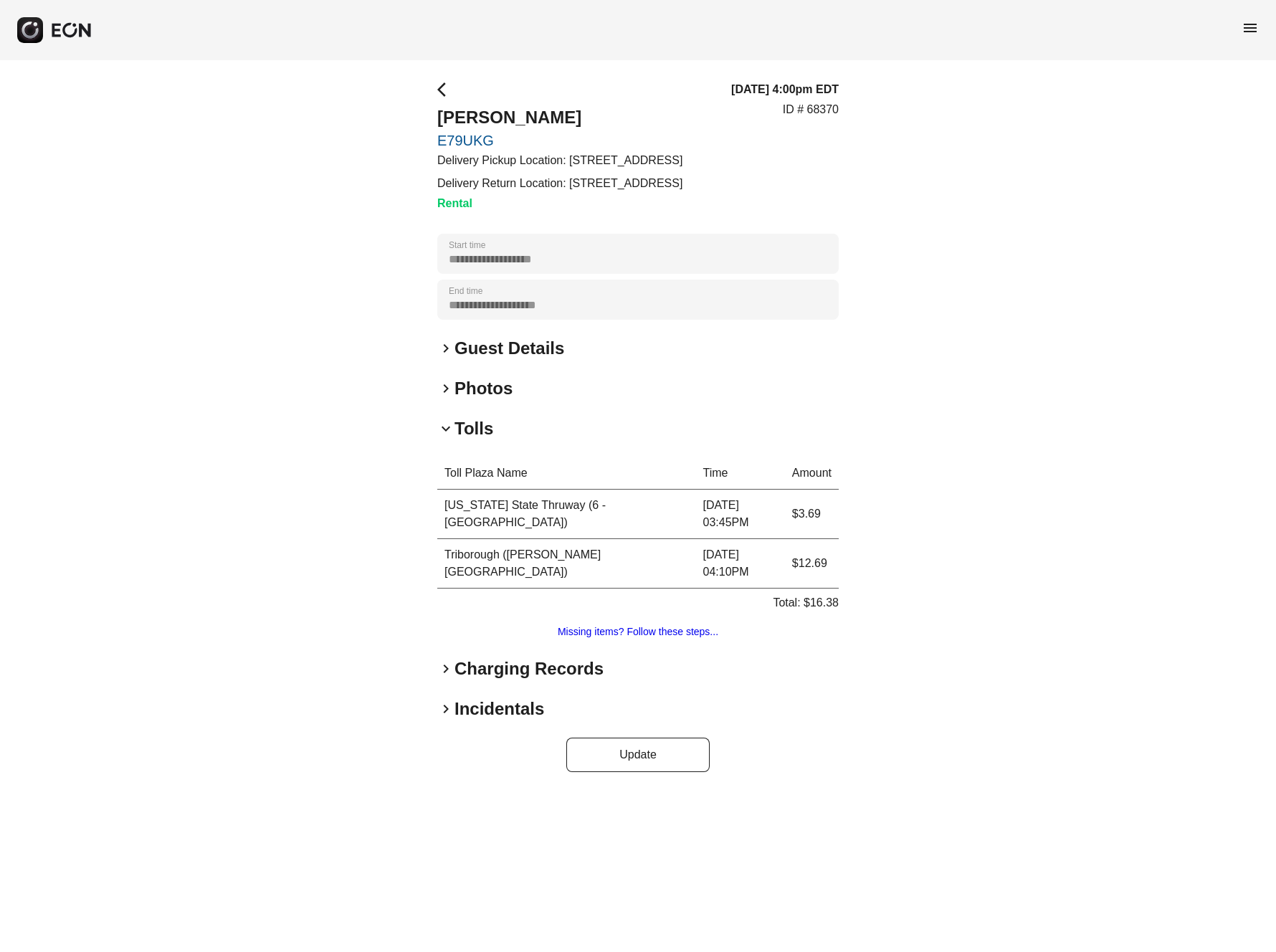
click at [446, 667] on span "keyboard_arrow_right" at bounding box center [446, 669] width 17 height 17
click at [438, 89] on span "arrow_back_ios" at bounding box center [446, 90] width 17 height 17
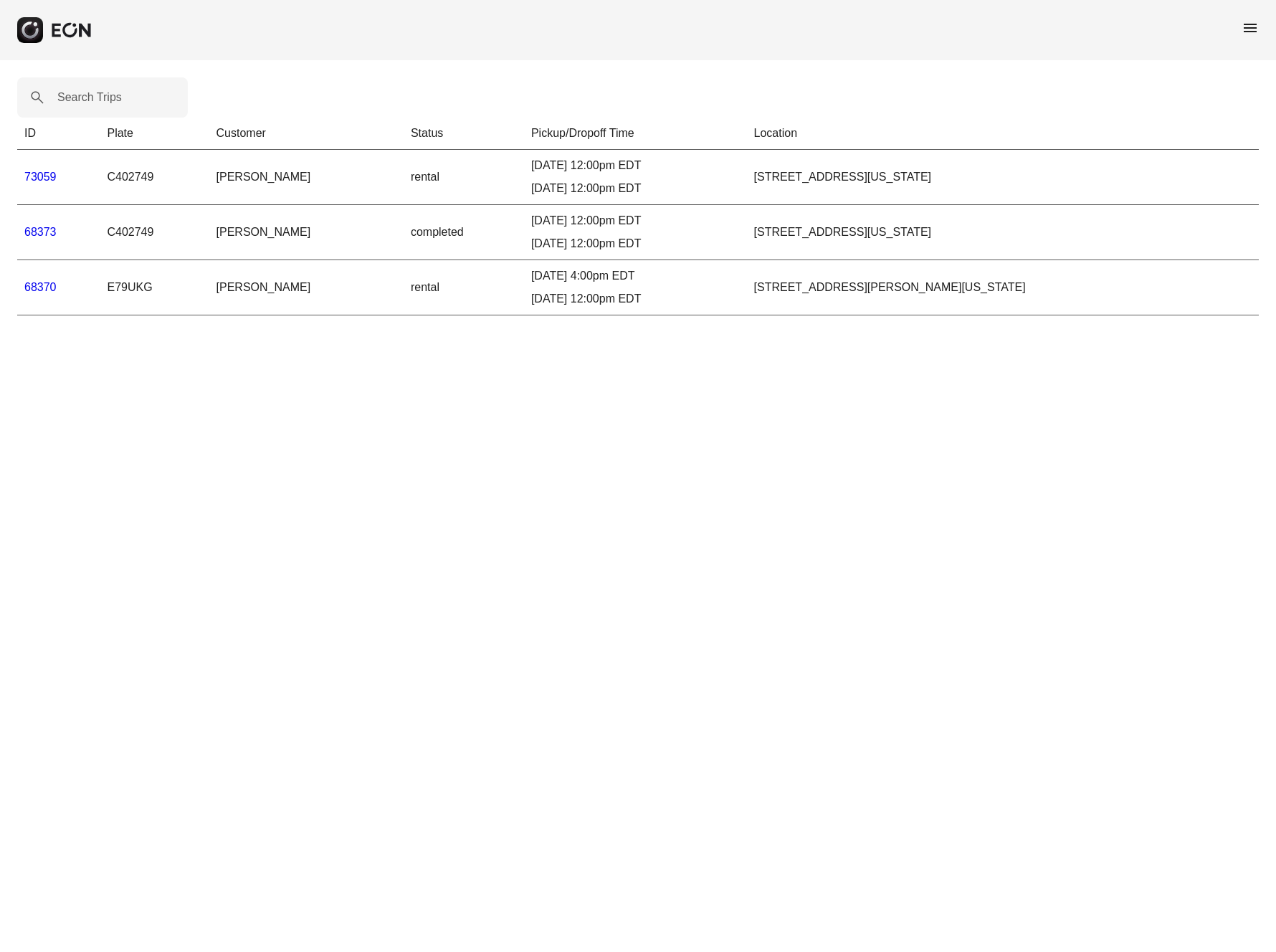
click at [44, 174] on link "73059" at bounding box center [41, 176] width 33 height 12
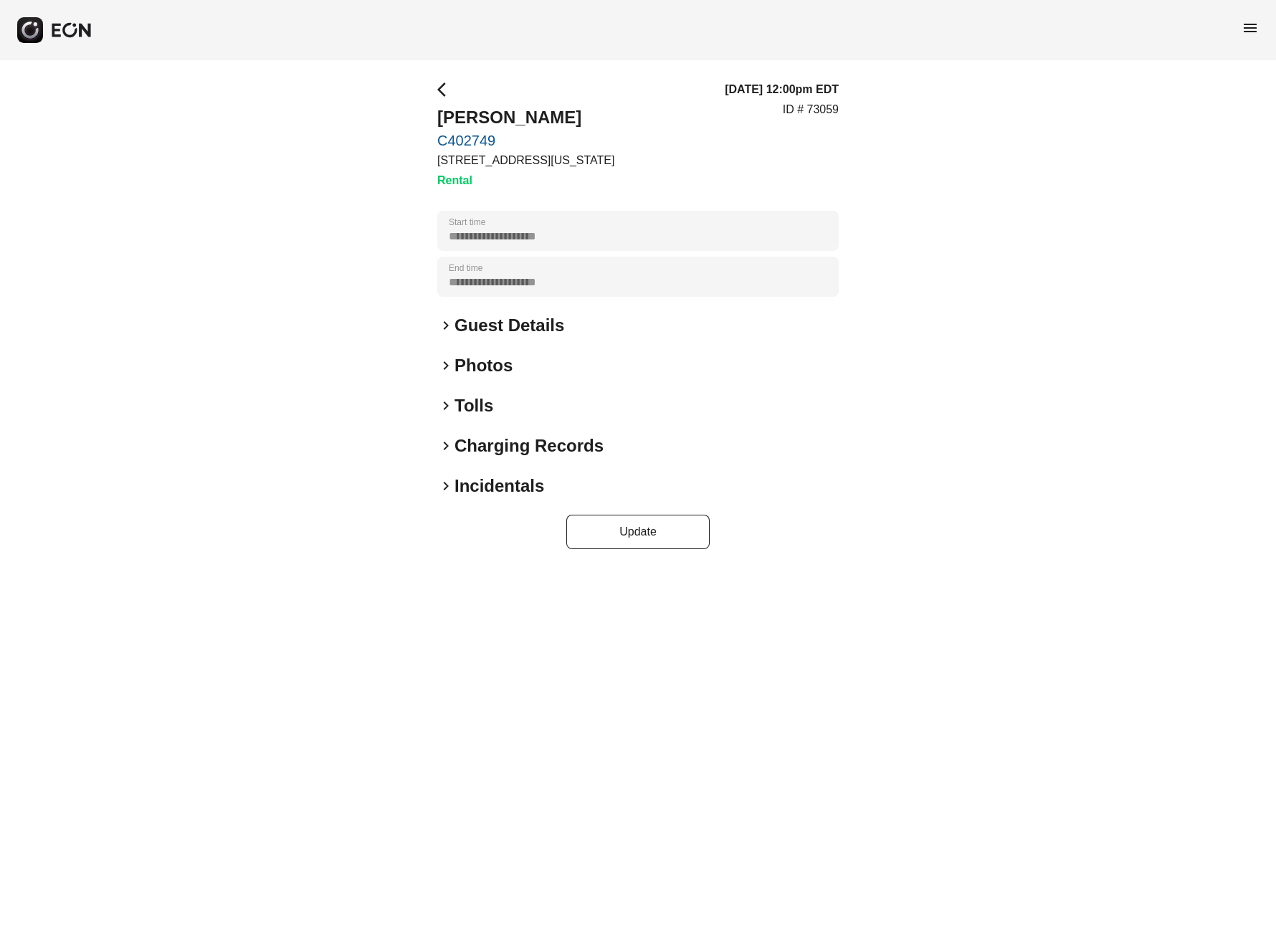
click at [462, 399] on h2 "Tolls" at bounding box center [473, 406] width 38 height 23
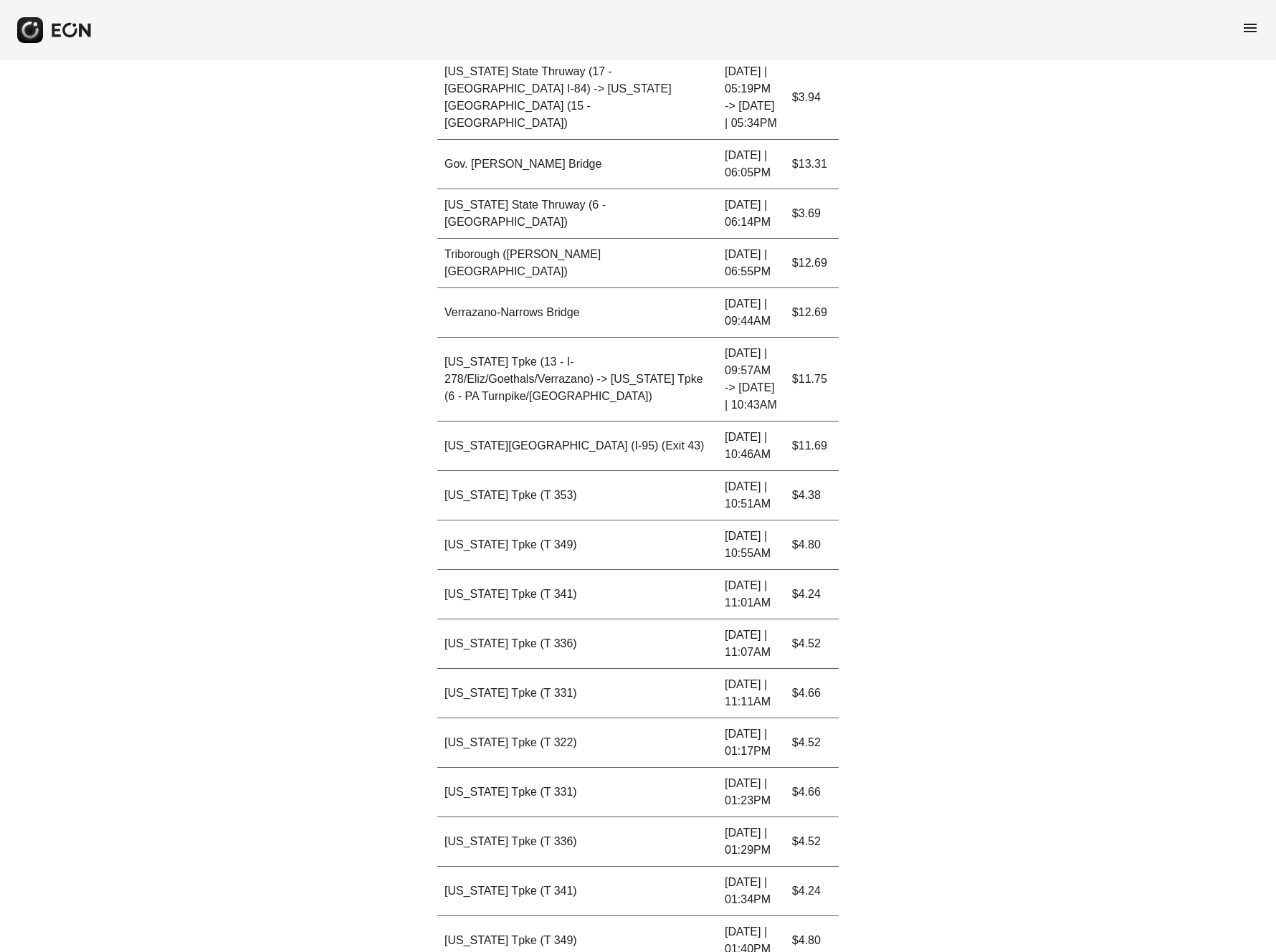
scroll to position [941, 0]
click at [314, 431] on div "**********" at bounding box center [638, 326] width 1276 height 2415
click at [496, 447] on td "[US_STATE][GEOGRAPHIC_DATA] (I-95) (Exit 43)" at bounding box center [577, 445] width 280 height 49
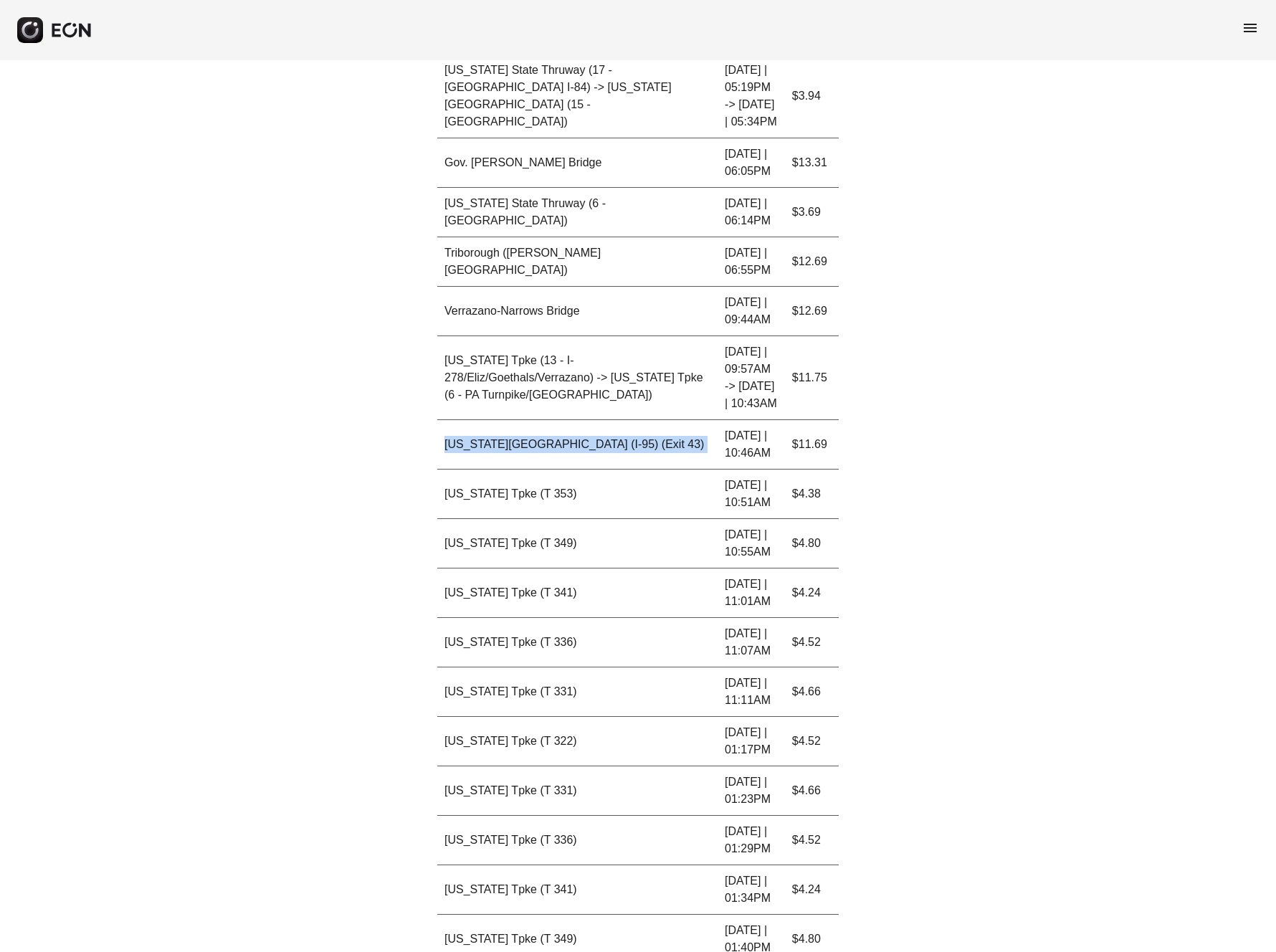
click at [496, 447] on td "[US_STATE][GEOGRAPHIC_DATA] (I-95) (Exit 43)" at bounding box center [577, 445] width 280 height 49
click at [602, 441] on td "[US_STATE][GEOGRAPHIC_DATA] (I-95) (Exit 43)" at bounding box center [577, 445] width 280 height 49
drag, startPoint x: 640, startPoint y: 446, endPoint x: 448, endPoint y: 441, distance: 192.1
click at [448, 441] on td "[US_STATE][GEOGRAPHIC_DATA] (I-95) (Exit 43)" at bounding box center [577, 445] width 280 height 49
copy td "[US_STATE][GEOGRAPHIC_DATA] (I-95) (Exit 43)"
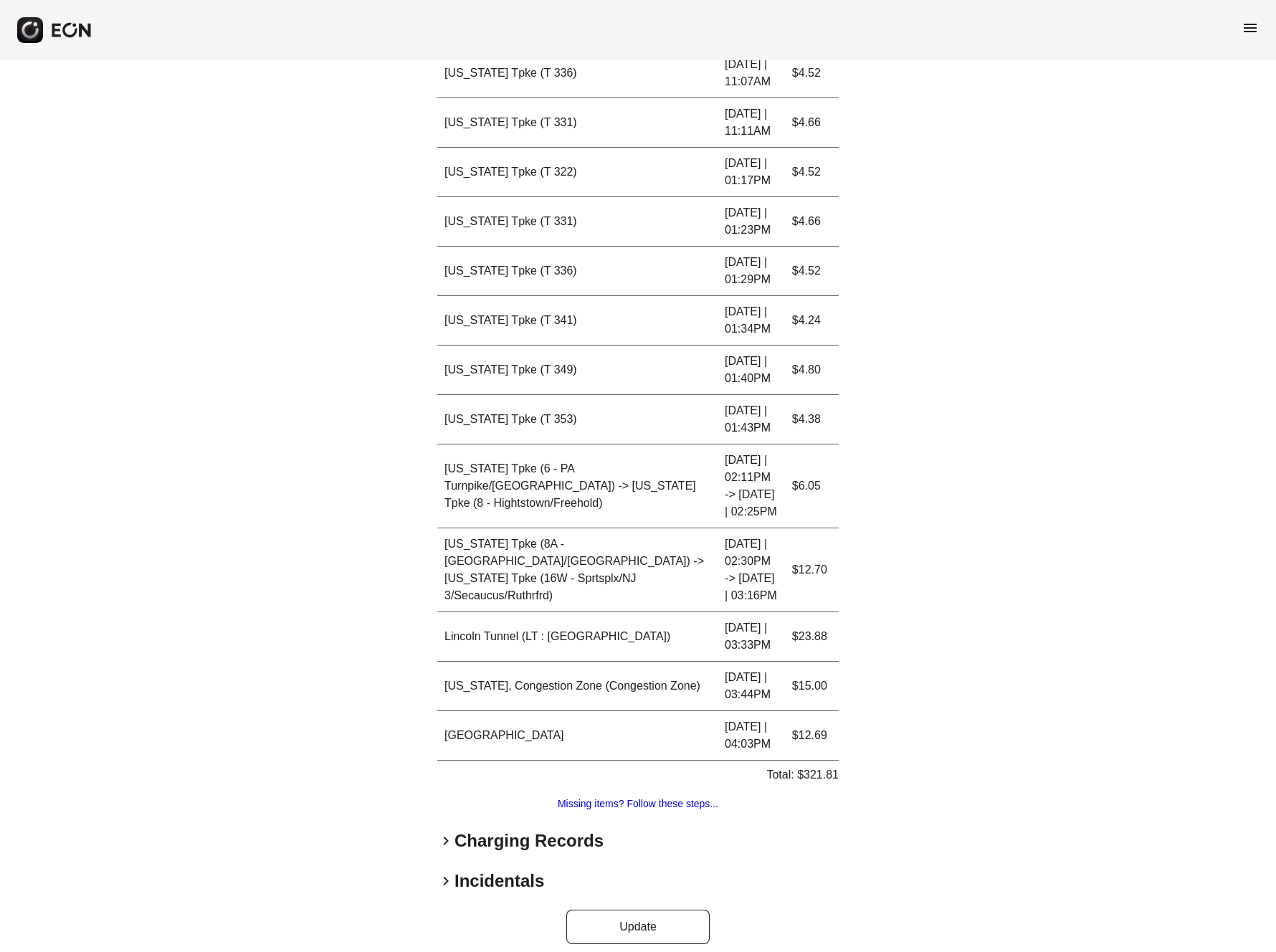
scroll to position [1524, 0]
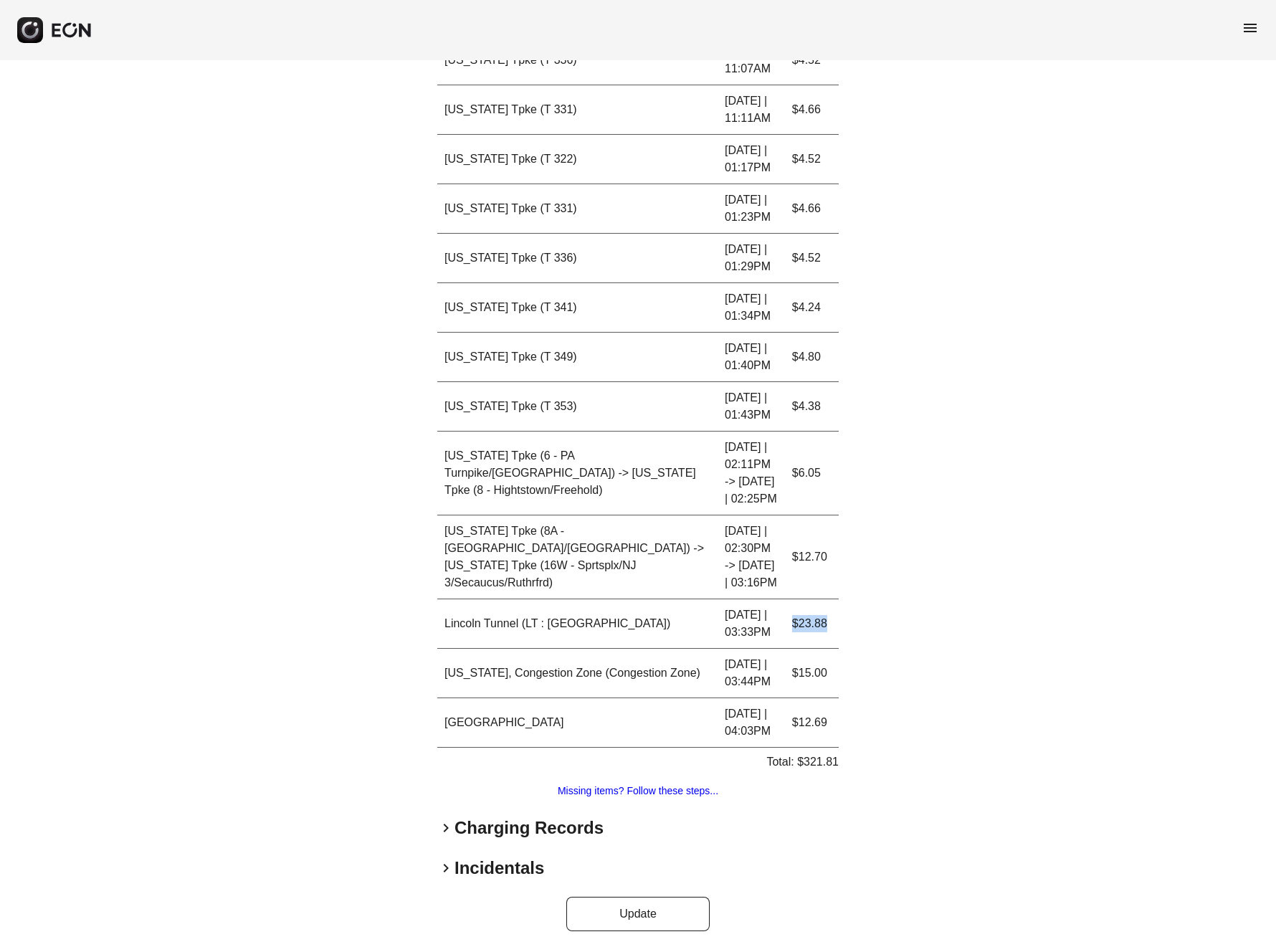
drag, startPoint x: 827, startPoint y: 624, endPoint x: 784, endPoint y: 623, distance: 43.0
click at [785, 623] on td "$23.88" at bounding box center [812, 624] width 54 height 49
copy td "$23.88"
click at [743, 637] on td "[DATE] | 03:33PM" at bounding box center [751, 624] width 67 height 49
drag, startPoint x: 744, startPoint y: 729, endPoint x: 693, endPoint y: 709, distance: 54.8
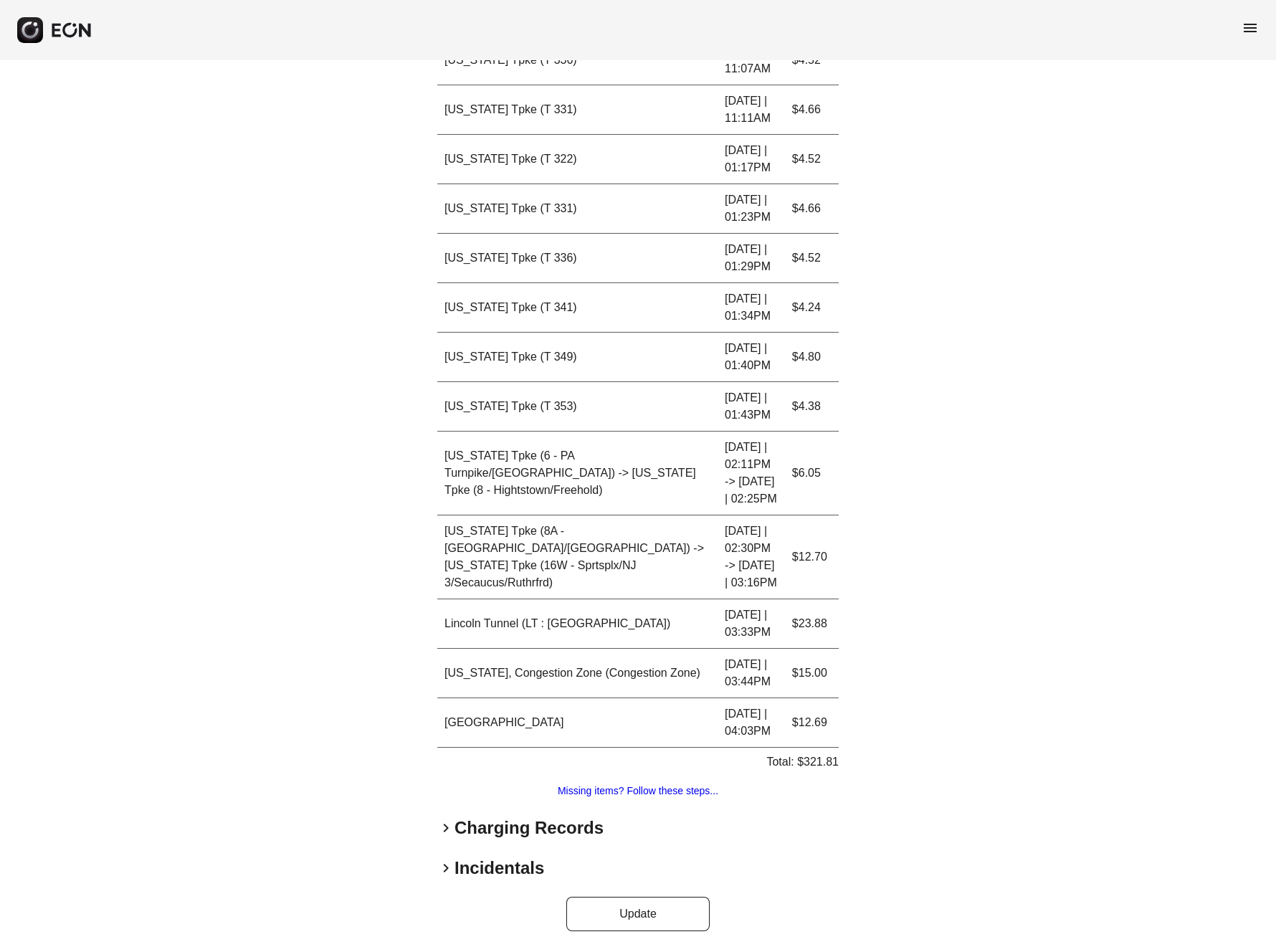
click at [717, 709] on td "[DATE] | 04:03PM" at bounding box center [751, 722] width 67 height 49
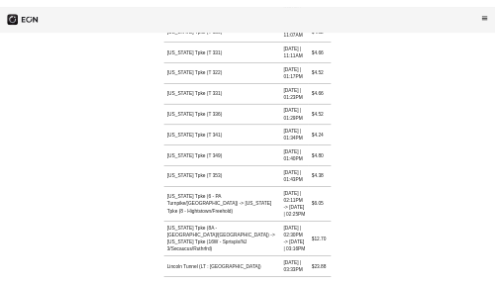
scroll to position [2126, 0]
